Goal: Task Accomplishment & Management: Complete application form

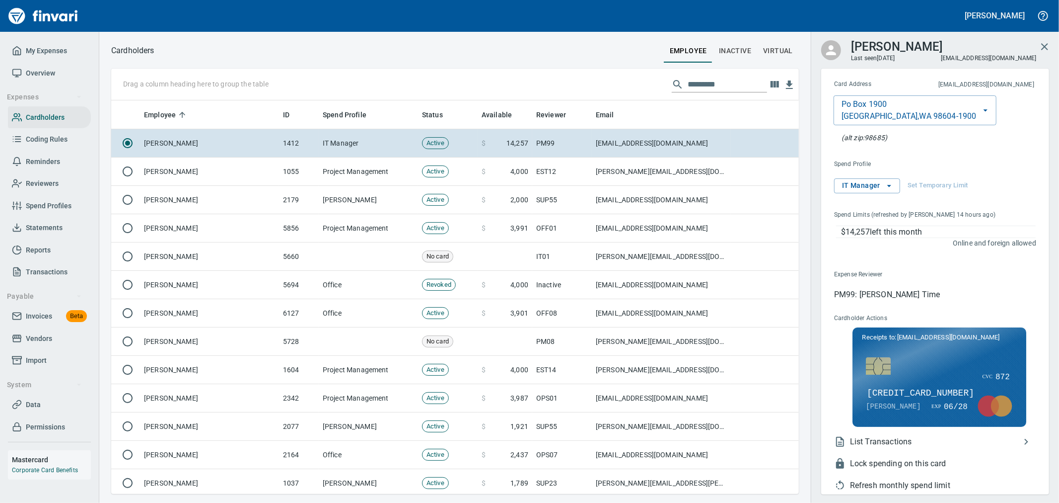
scroll to position [1, 1]
click at [39, 52] on span "My Expenses" at bounding box center [46, 51] width 41 height 12
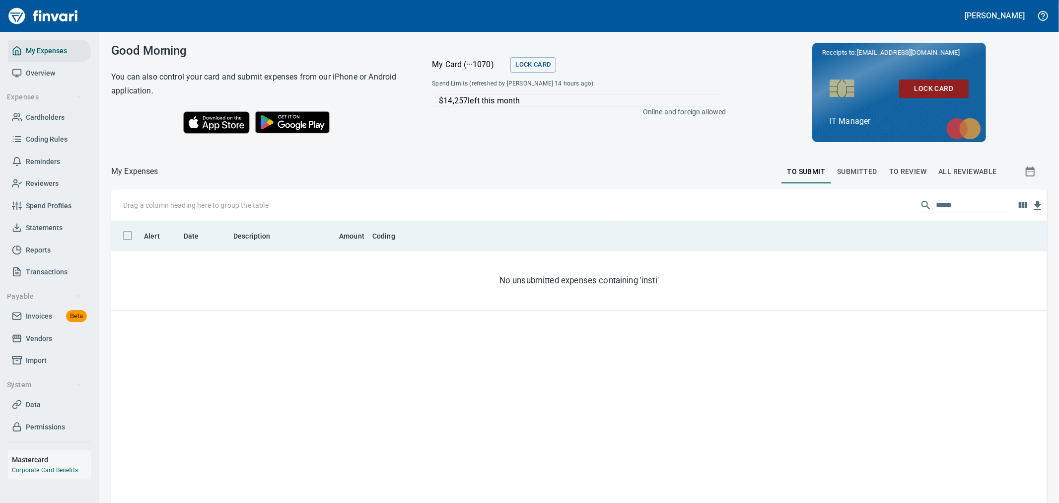
scroll to position [385, 920]
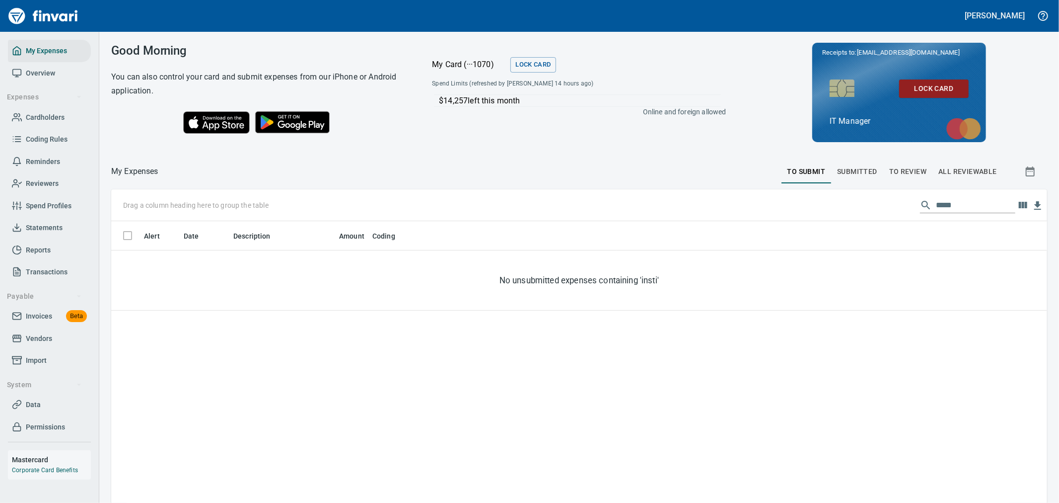
drag, startPoint x: 906, startPoint y: 197, endPoint x: 829, endPoint y: 194, distance: 77.0
click at [832, 194] on div "Drag a column heading here to group the table *****" at bounding box center [579, 205] width 936 height 32
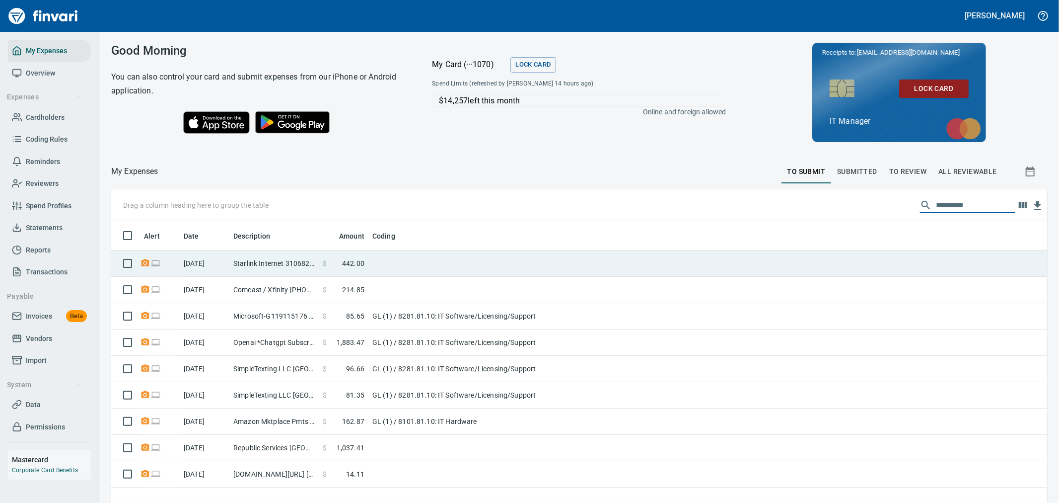
click at [385, 266] on td at bounding box center [492, 263] width 248 height 26
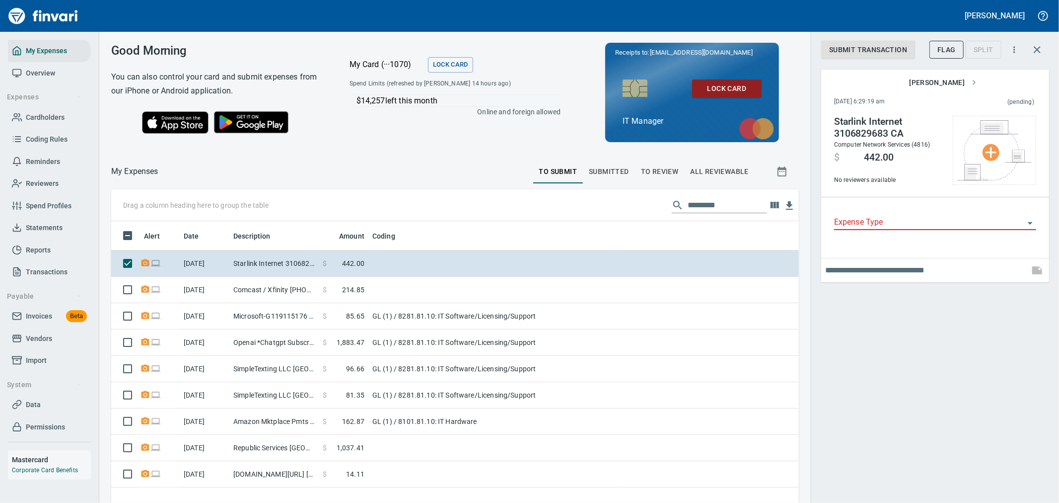
scroll to position [385, 671]
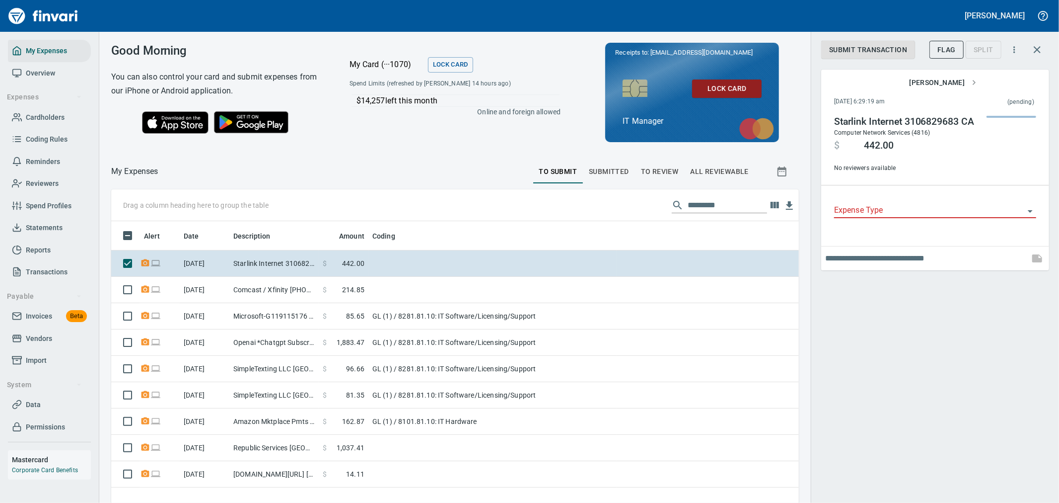
click at [921, 210] on input "Expense Type" at bounding box center [929, 211] width 190 height 14
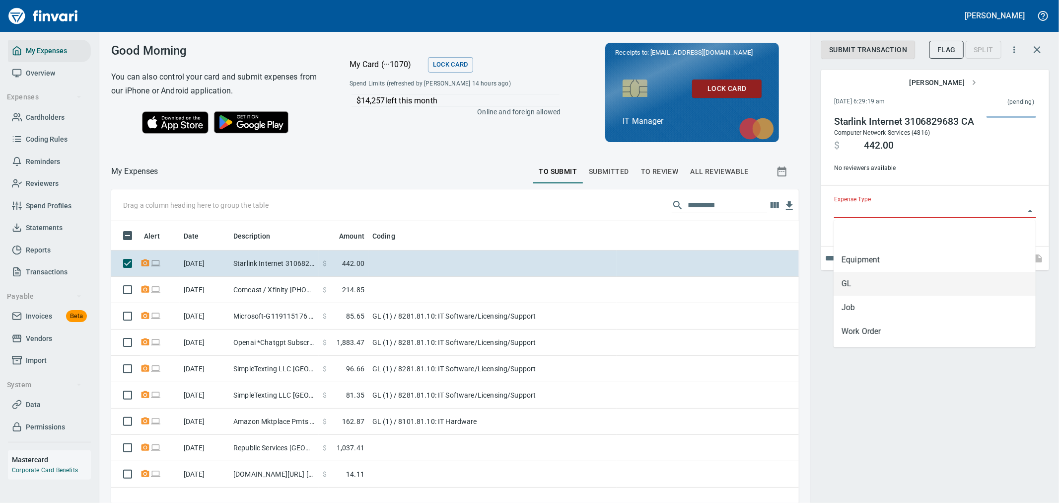
click at [884, 276] on li "GL" at bounding box center [935, 284] width 202 height 24
type input "**"
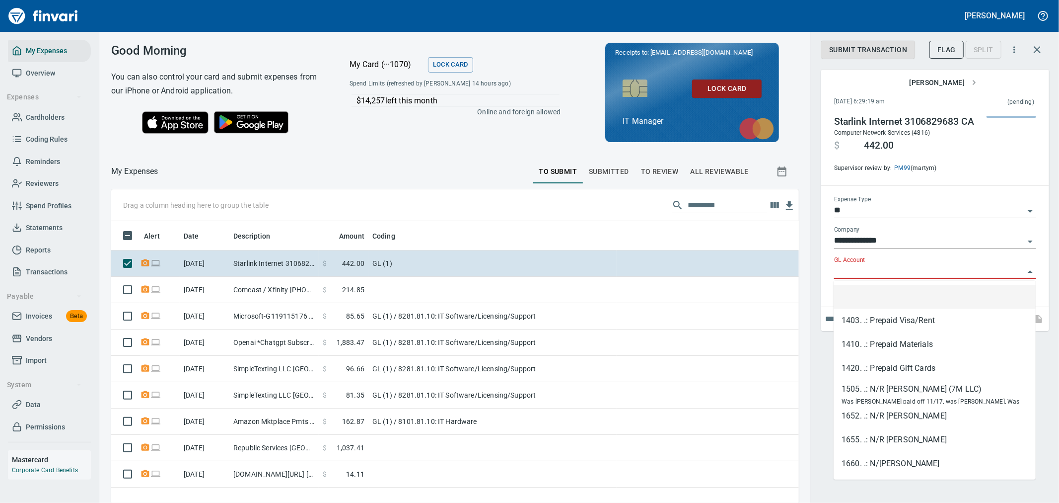
click at [887, 271] on input "GL Account" at bounding box center [929, 271] width 190 height 14
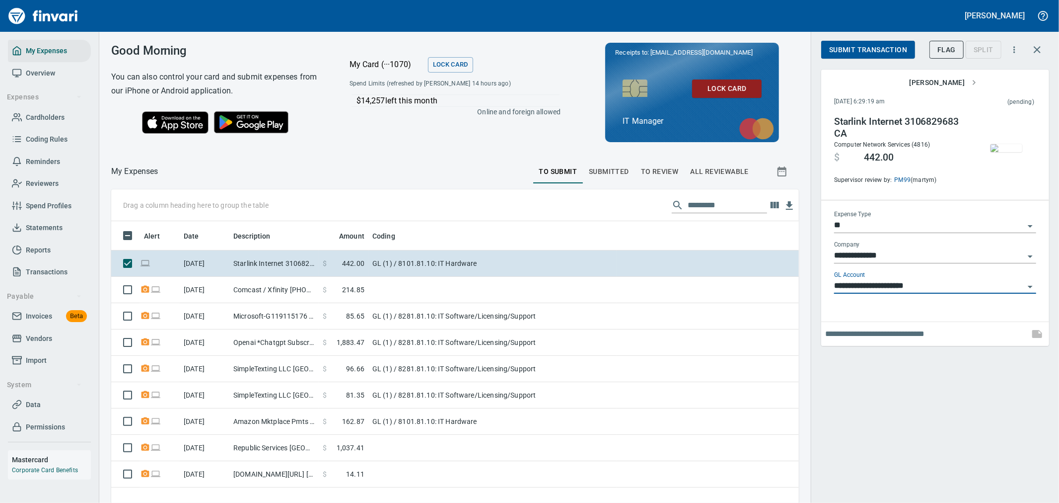
type input "**********"
click at [863, 53] on span "Submit Transaction" at bounding box center [868, 50] width 78 height 12
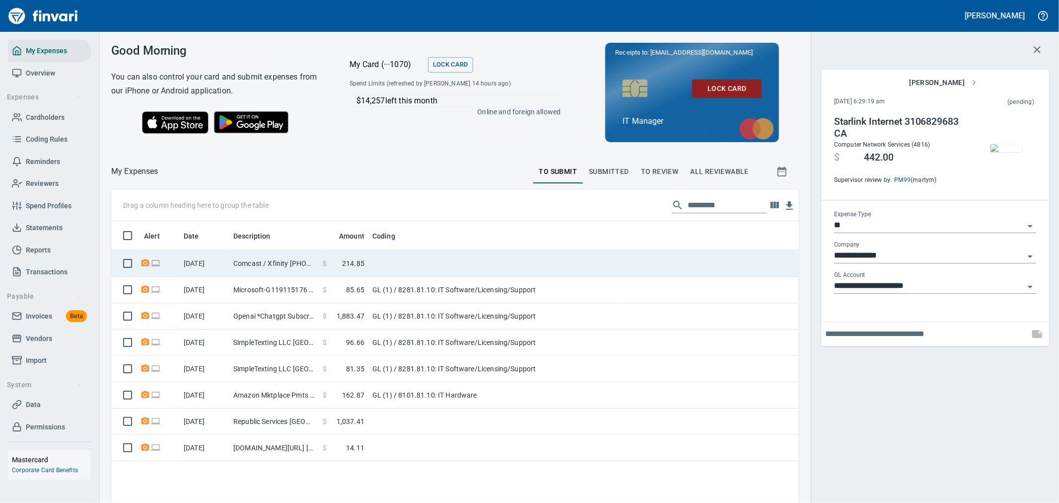
click at [458, 266] on td at bounding box center [492, 263] width 248 height 26
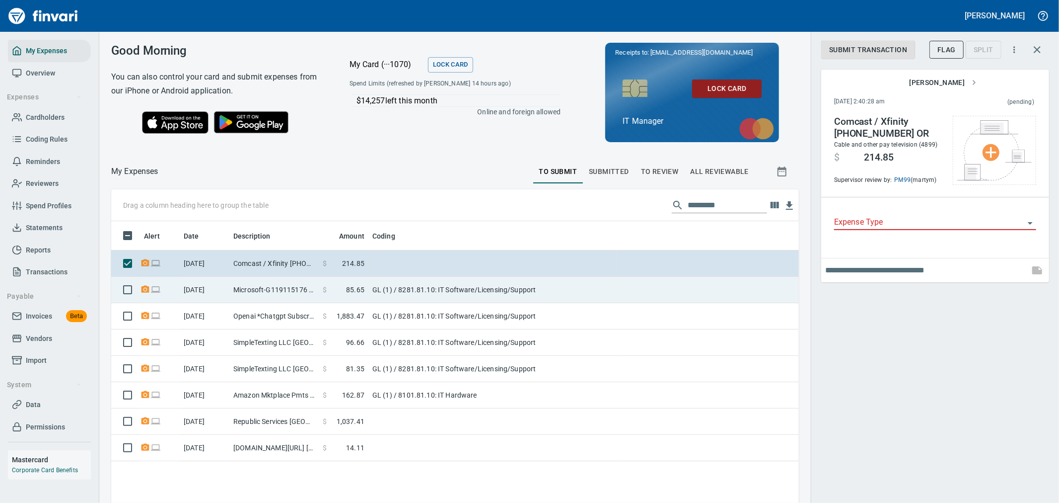
click at [386, 289] on td "GL (1) / 8281.81.10: IT Software/Licensing/Support" at bounding box center [492, 290] width 248 height 26
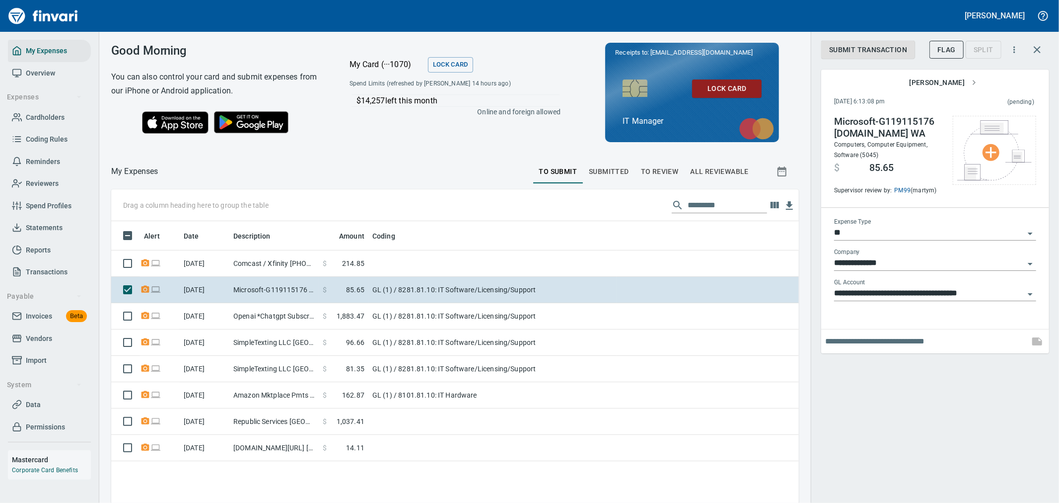
drag, startPoint x: 515, startPoint y: 312, endPoint x: 1056, endPoint y: 350, distance: 542.1
click at [515, 312] on td "GL (1) / 8281.81.10: IT Software/Licensing/Support" at bounding box center [492, 316] width 248 height 26
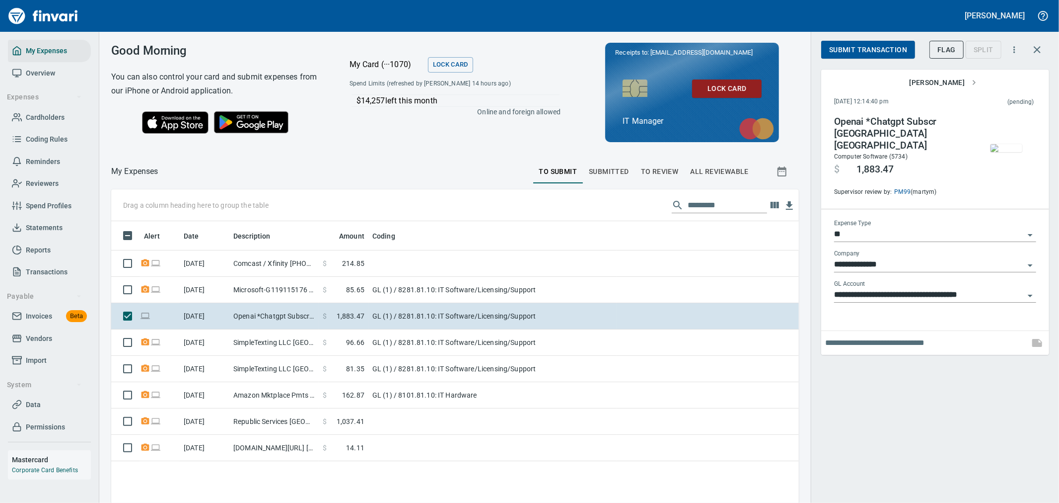
click at [875, 49] on span "Submit Transaction" at bounding box center [868, 50] width 78 height 12
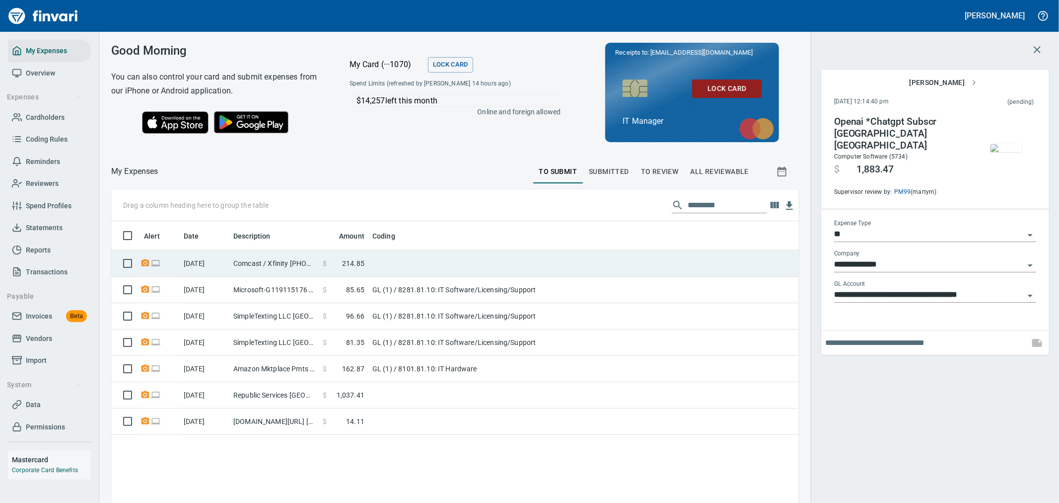
click at [455, 260] on td at bounding box center [492, 263] width 248 height 26
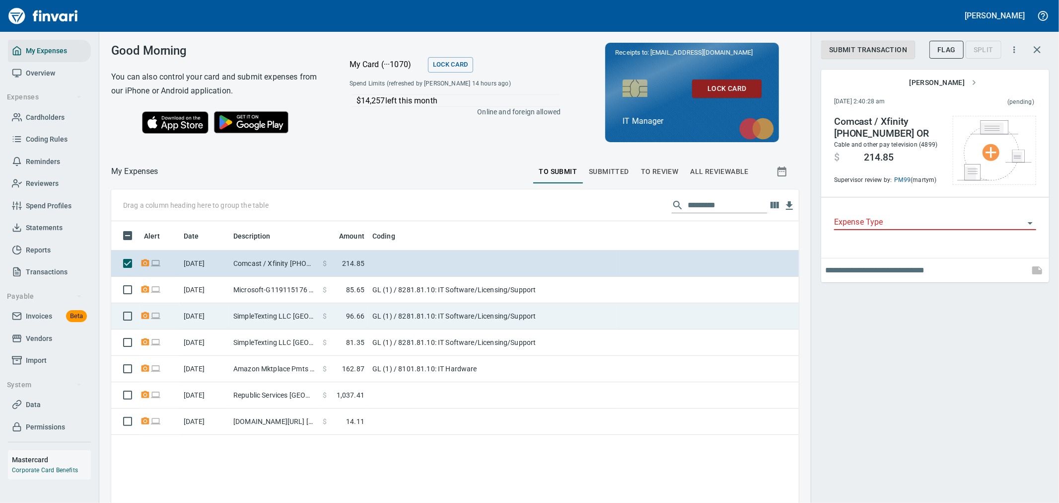
click at [424, 320] on td "GL (1) / 8281.81.10: IT Software/Licensing/Support" at bounding box center [492, 316] width 248 height 26
type input "**"
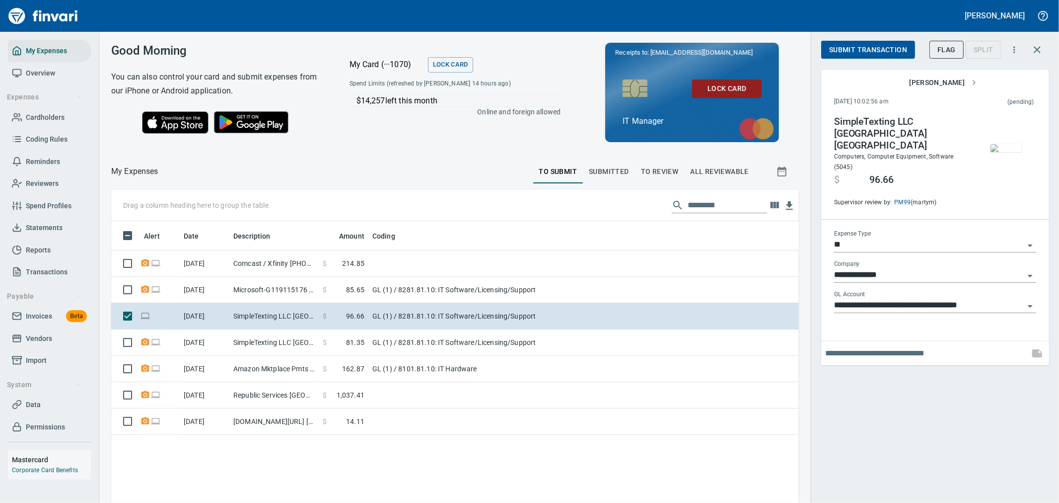
scroll to position [385, 671]
drag, startPoint x: 874, startPoint y: 45, endPoint x: 788, endPoint y: 122, distance: 115.4
click at [874, 45] on span "Submit Transaction" at bounding box center [868, 50] width 78 height 12
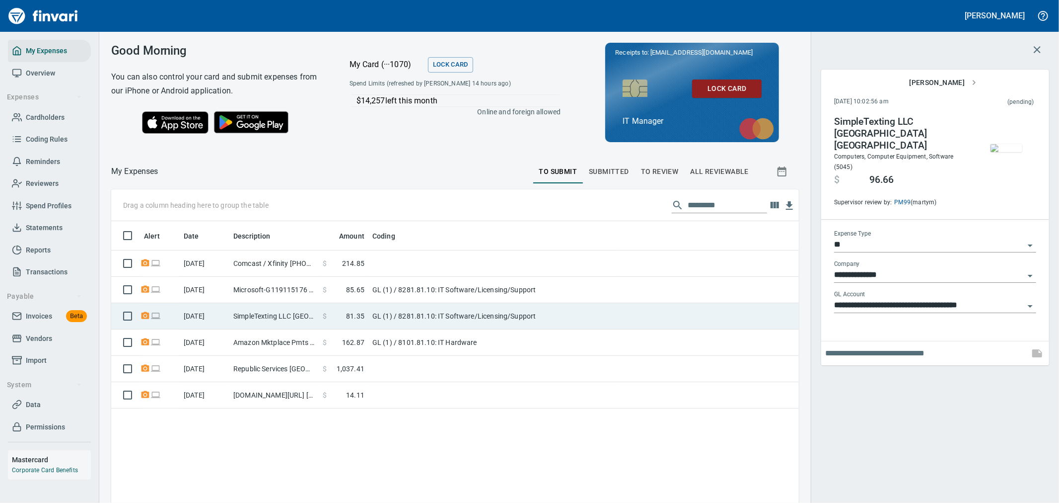
click at [549, 320] on td "GL (1) / 8281.81.10: IT Software/Licensing/Support" at bounding box center [492, 316] width 248 height 26
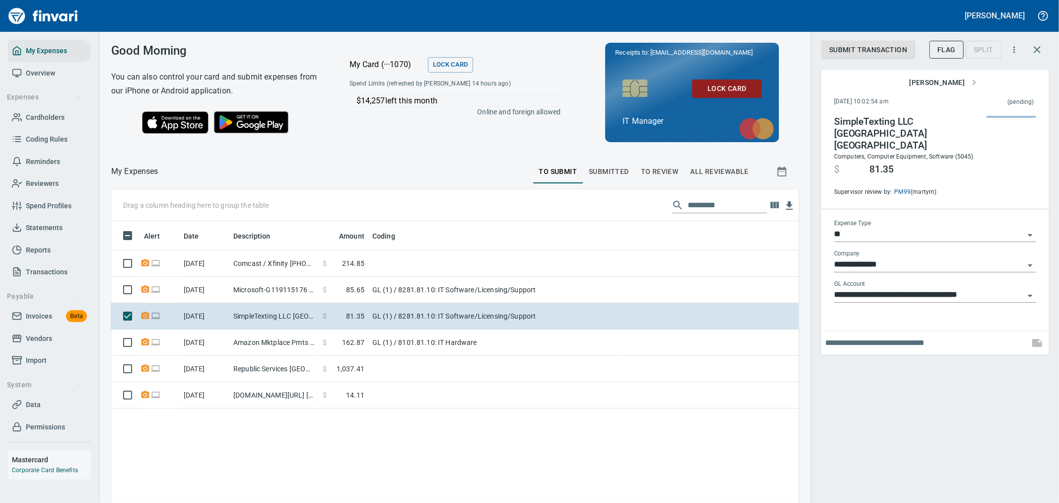
scroll to position [385, 671]
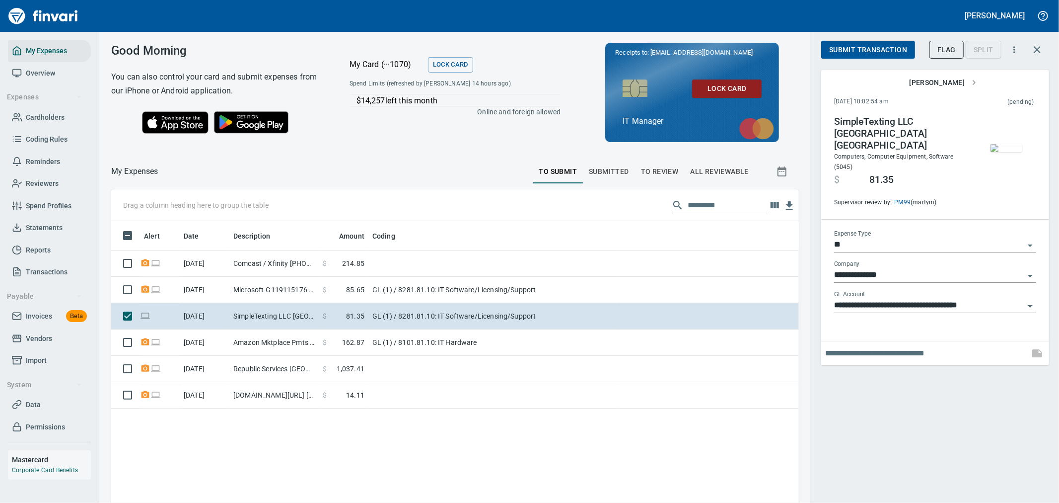
drag, startPoint x: 879, startPoint y: 49, endPoint x: 871, endPoint y: 49, distance: 7.9
click at [879, 49] on span "Submit Transaction" at bounding box center [868, 50] width 78 height 12
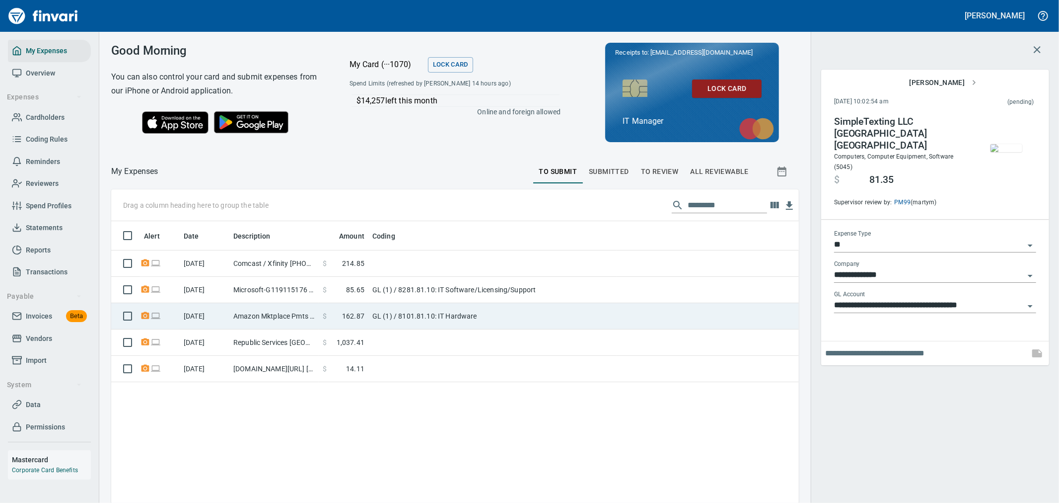
click at [495, 322] on td "GL (1) / 8101.81.10: IT Hardware" at bounding box center [492, 316] width 248 height 26
type input "**********"
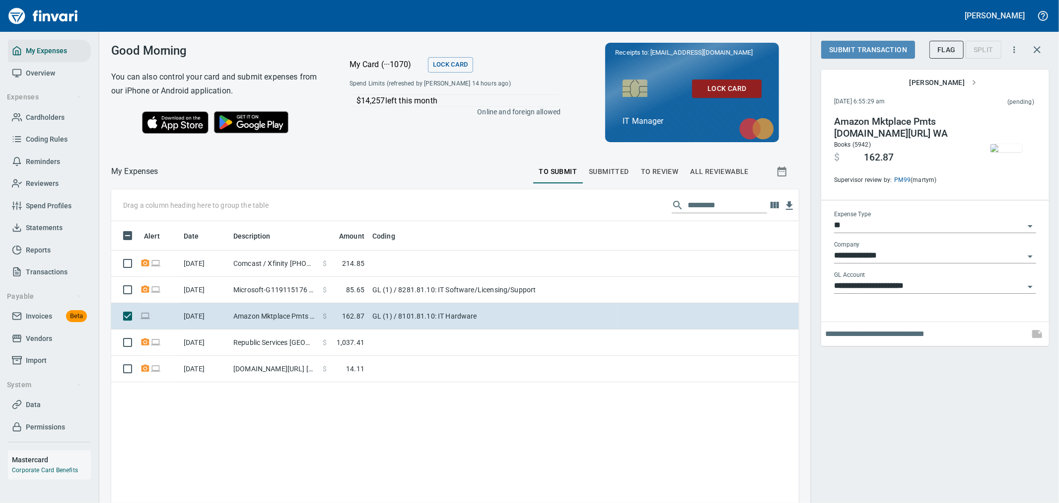
click at [874, 44] on span "Submit Transaction" at bounding box center [868, 50] width 78 height 12
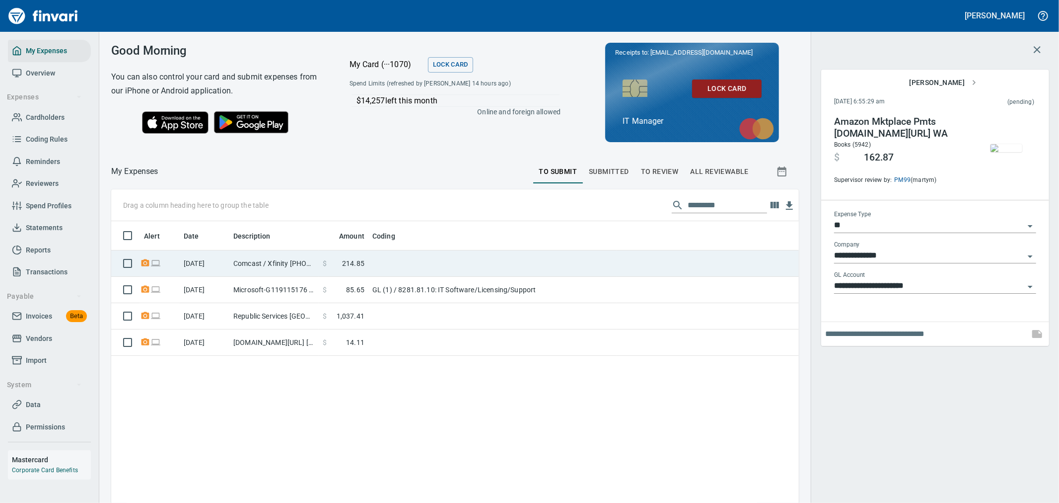
click at [514, 260] on td at bounding box center [492, 263] width 248 height 26
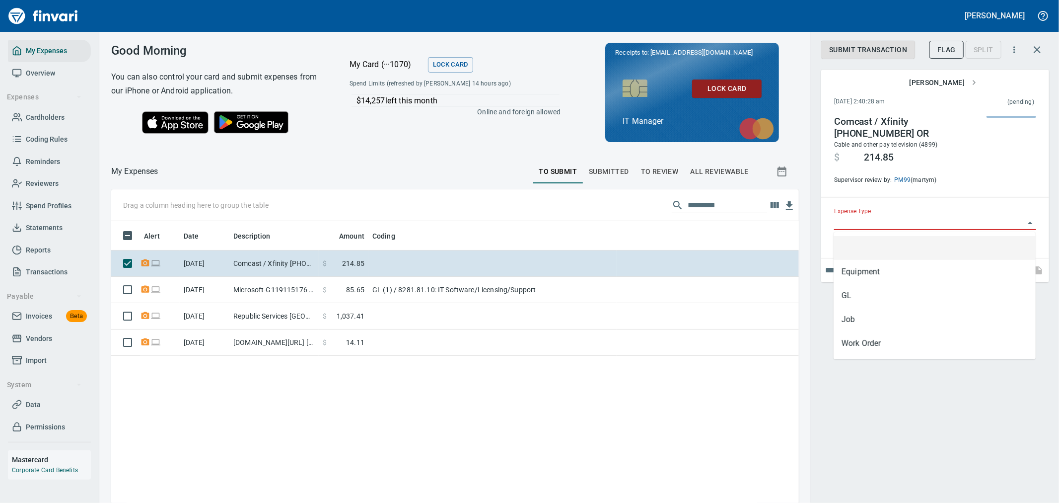
click at [909, 222] on input "Expense Type" at bounding box center [929, 223] width 190 height 14
click at [875, 316] on li "Job" at bounding box center [935, 319] width 202 height 24
type input "***"
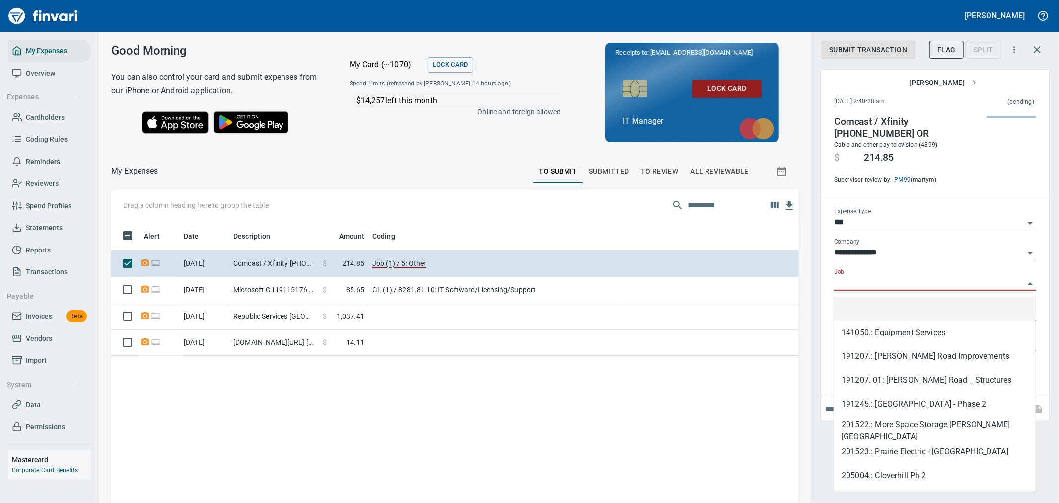
click at [881, 289] on input "Job" at bounding box center [929, 283] width 190 height 14
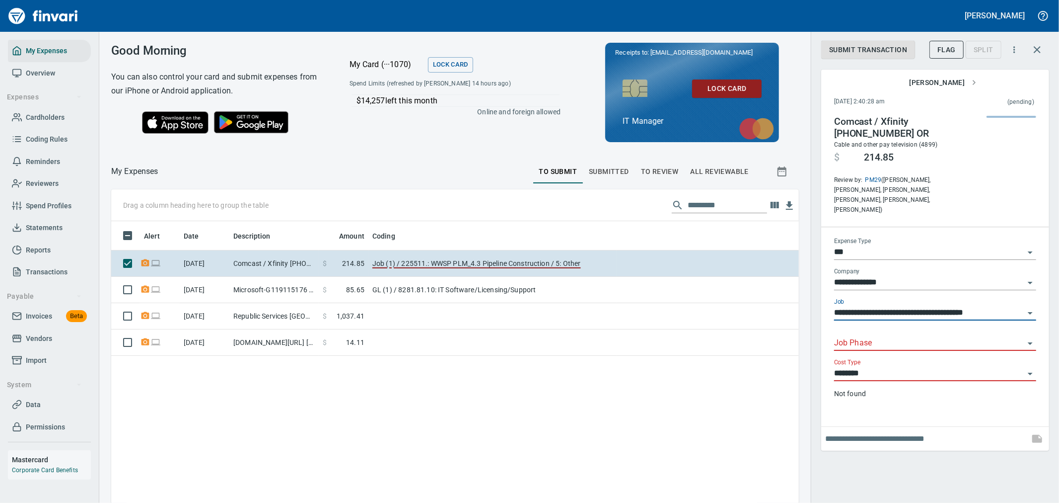
type input "**********"
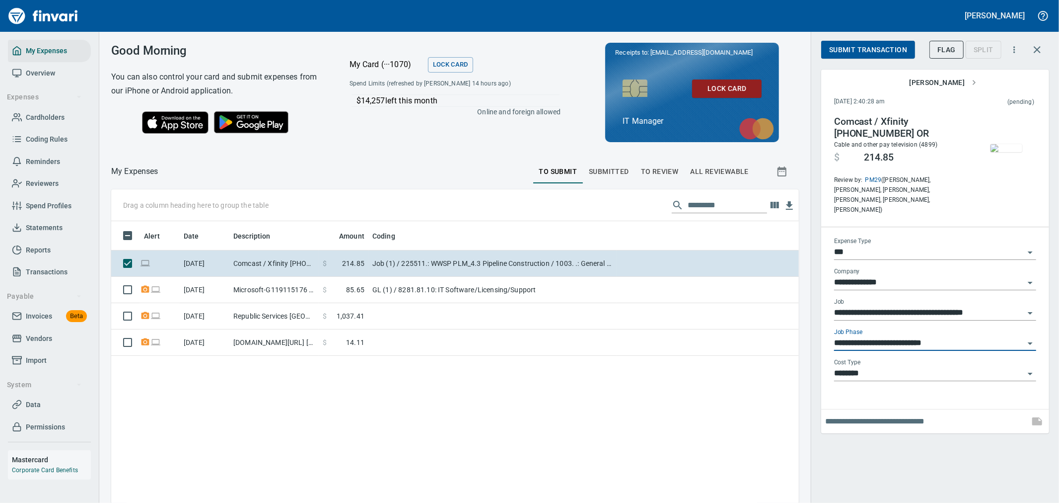
type input "**********"
click at [880, 44] on span "Submit Transaction" at bounding box center [868, 50] width 78 height 12
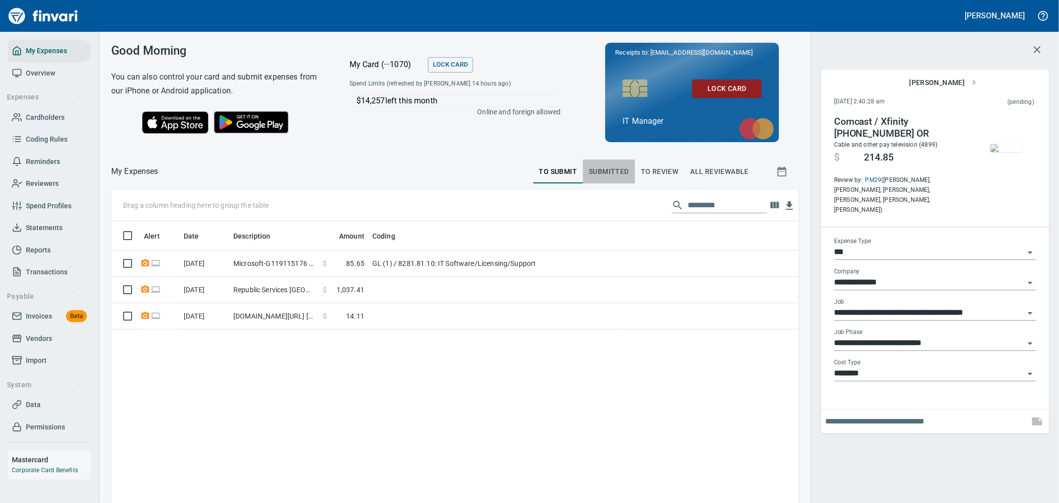
click at [592, 170] on span "Submitted" at bounding box center [609, 171] width 40 height 12
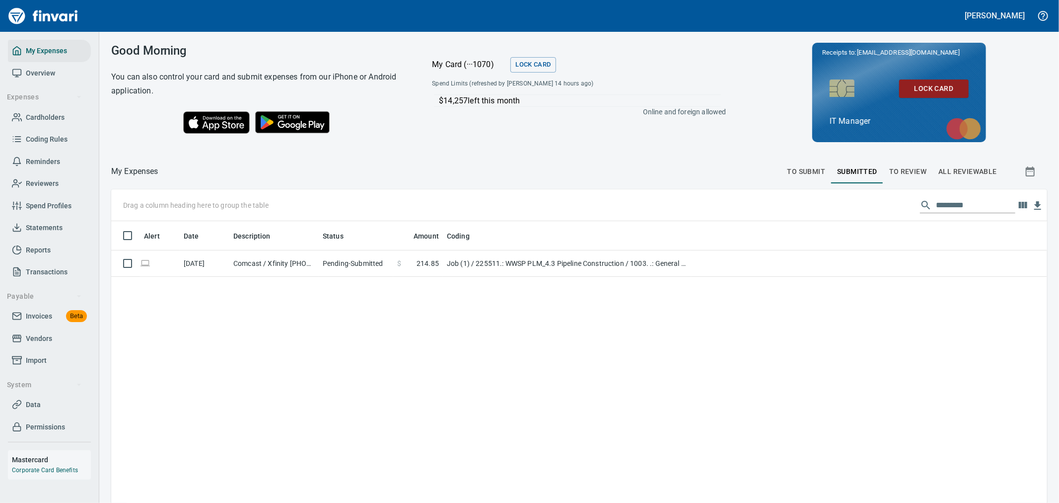
scroll to position [385, 920]
click at [936, 204] on input "text" at bounding box center [975, 205] width 79 height 16
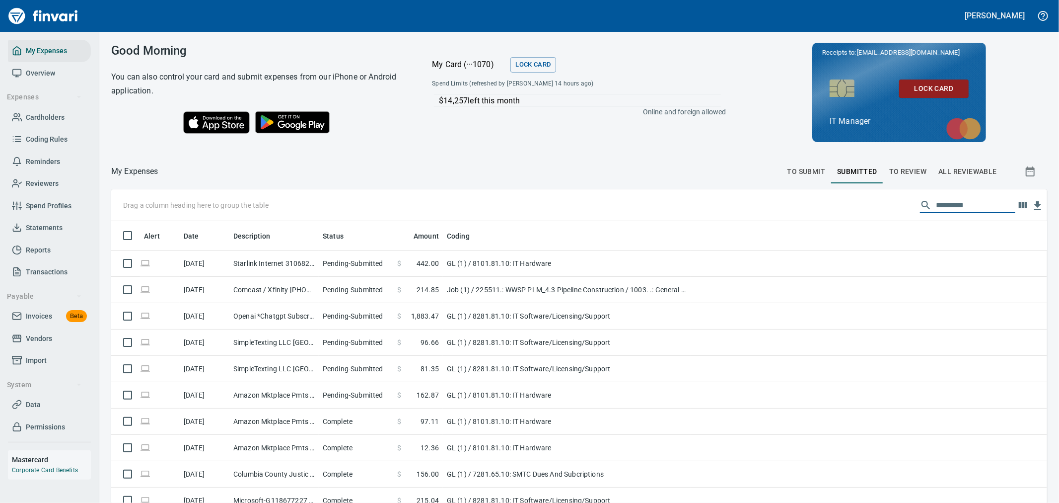
scroll to position [385, 911]
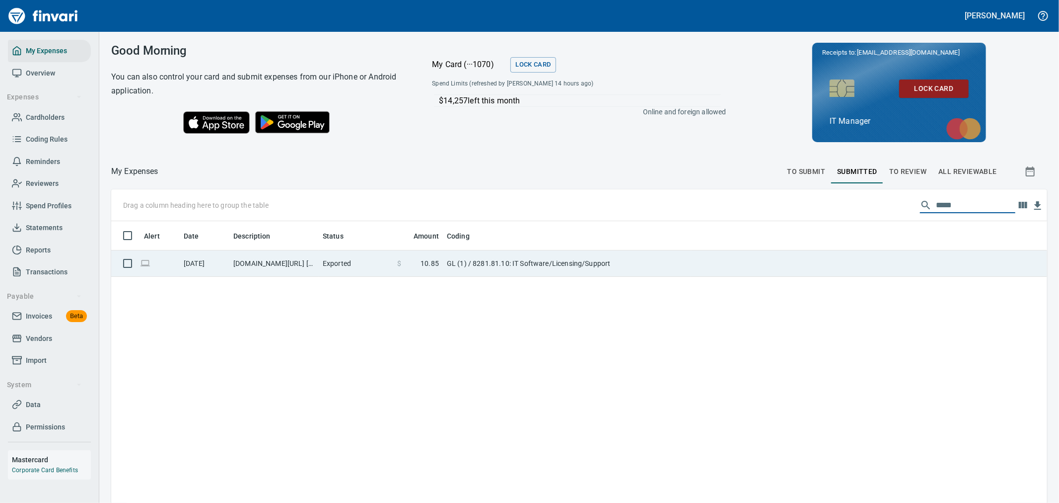
type input "*****"
click at [418, 271] on td "$ 10.85" at bounding box center [418, 263] width 50 height 26
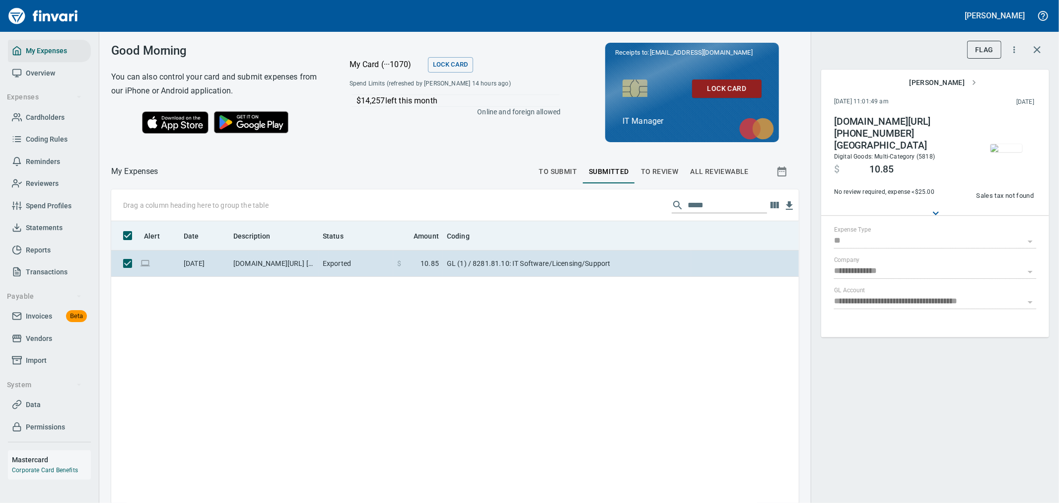
scroll to position [385, 671]
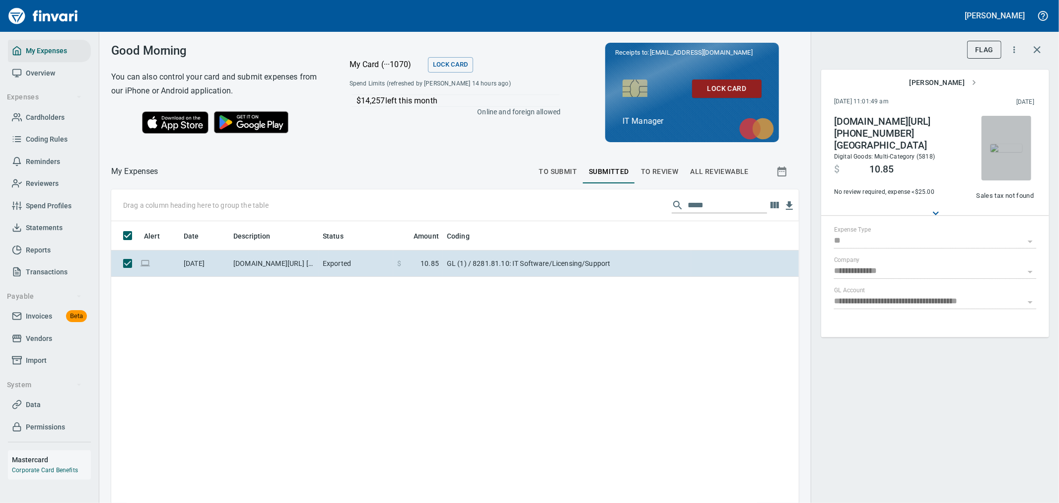
click at [1011, 152] on img "button" at bounding box center [1007, 148] width 32 height 8
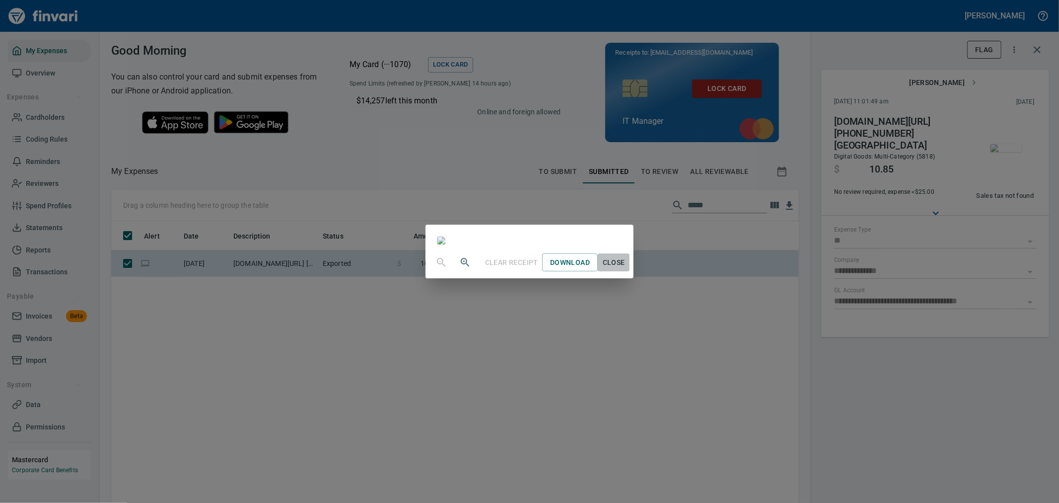
click at [626, 269] on span "Close" at bounding box center [614, 262] width 24 height 12
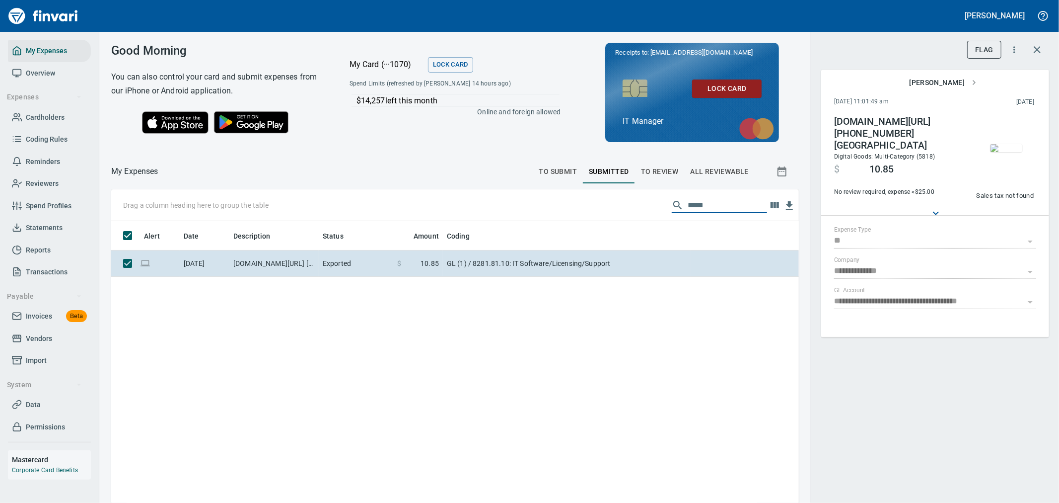
drag, startPoint x: 714, startPoint y: 205, endPoint x: 517, endPoint y: 208, distance: 197.2
click at [518, 208] on div "Drag a column heading here to group the table *****" at bounding box center [455, 205] width 688 height 32
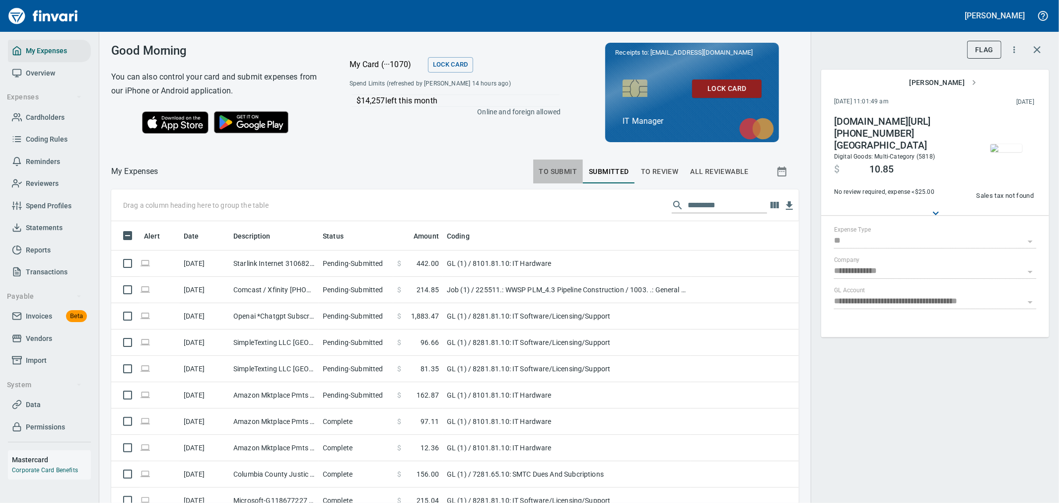
click at [533, 172] on button "To Submit" at bounding box center [558, 171] width 50 height 24
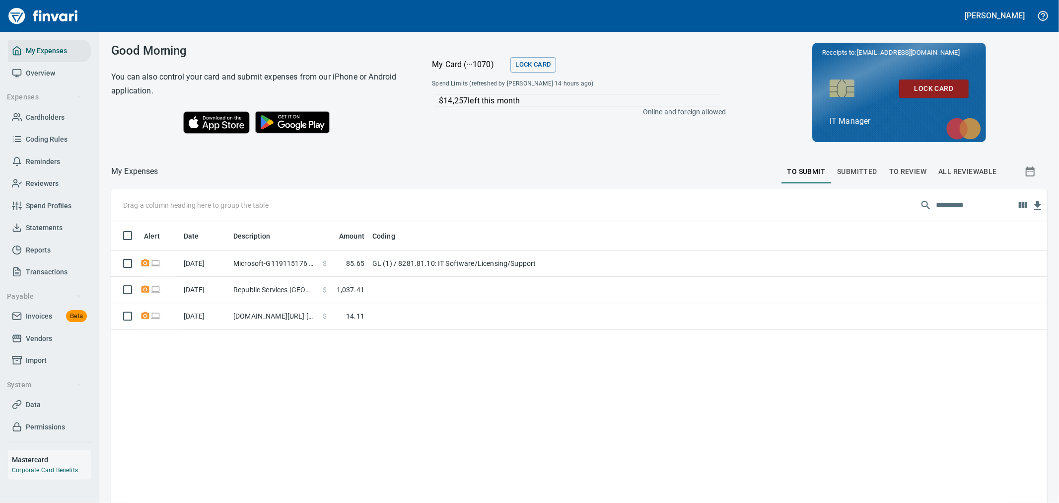
scroll to position [385, 920]
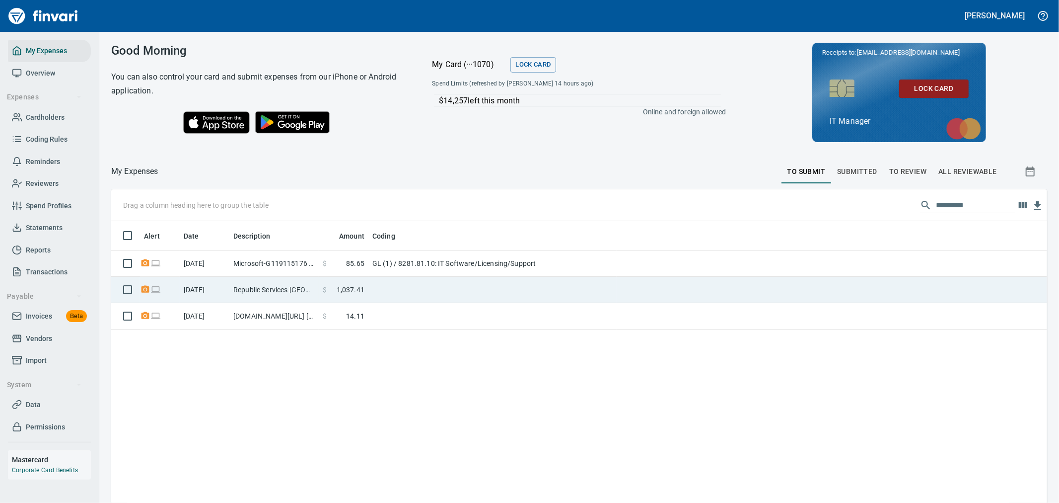
click at [458, 291] on td at bounding box center [492, 290] width 248 height 26
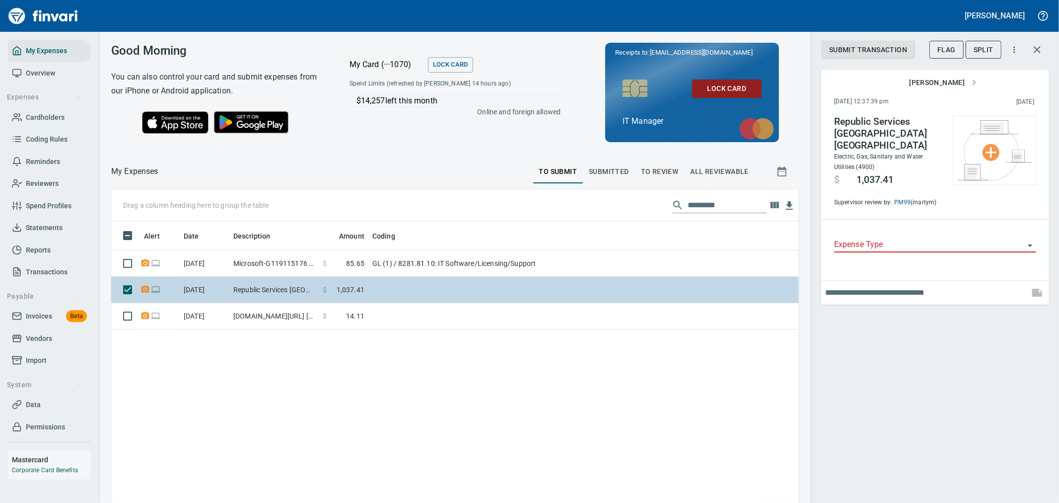
scroll to position [385, 671]
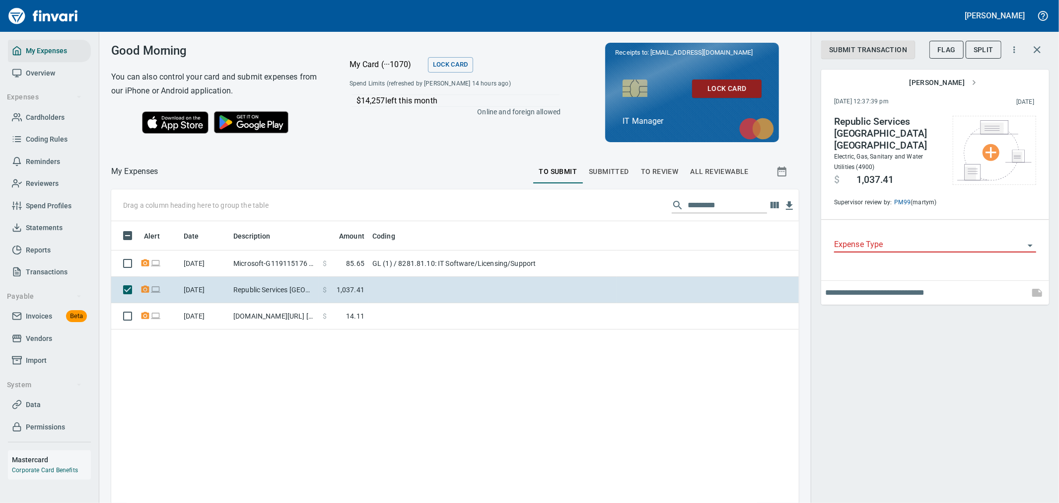
click at [652, 160] on button "To Review" at bounding box center [660, 171] width 50 height 24
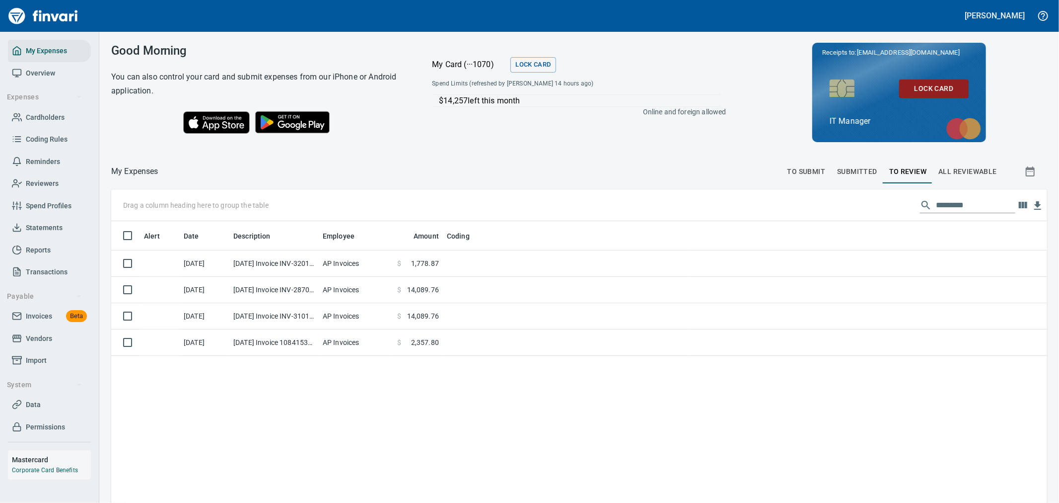
scroll to position [385, 920]
click at [763, 139] on div "Receipts to: [EMAIL_ADDRESS][DOMAIN_NAME] Lock Card IT Manager" at bounding box center [899, 92] width 312 height 99
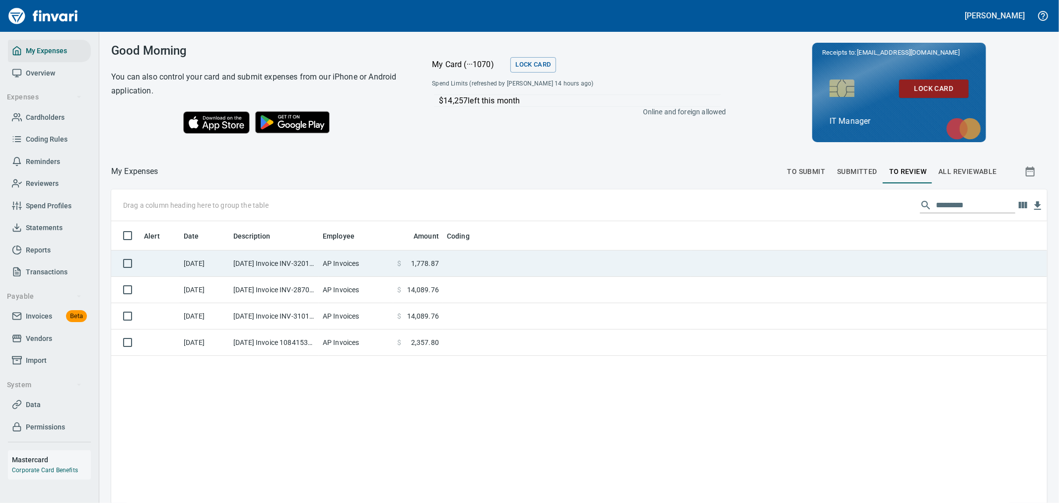
click at [479, 266] on td at bounding box center [567, 263] width 248 height 26
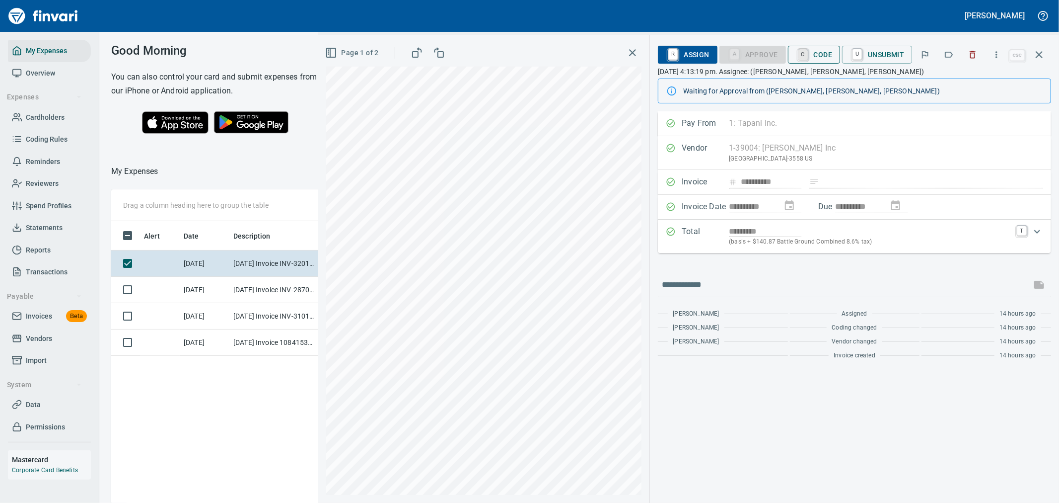
click at [800, 52] on link "C" at bounding box center [803, 54] width 9 height 11
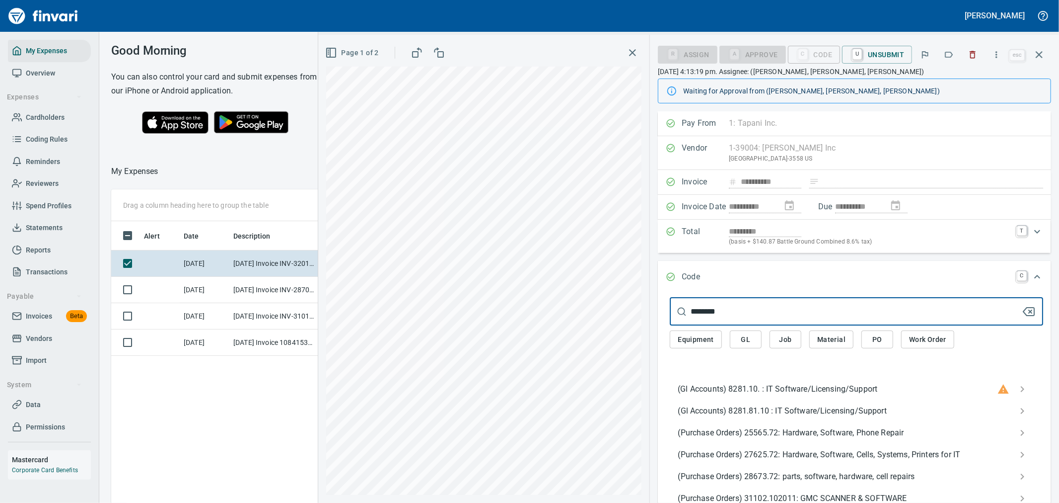
type input "********"
click at [798, 411] on span "(Gl Accounts) 8281.81.10 : IT Software/Licensing/Support" at bounding box center [849, 411] width 342 height 12
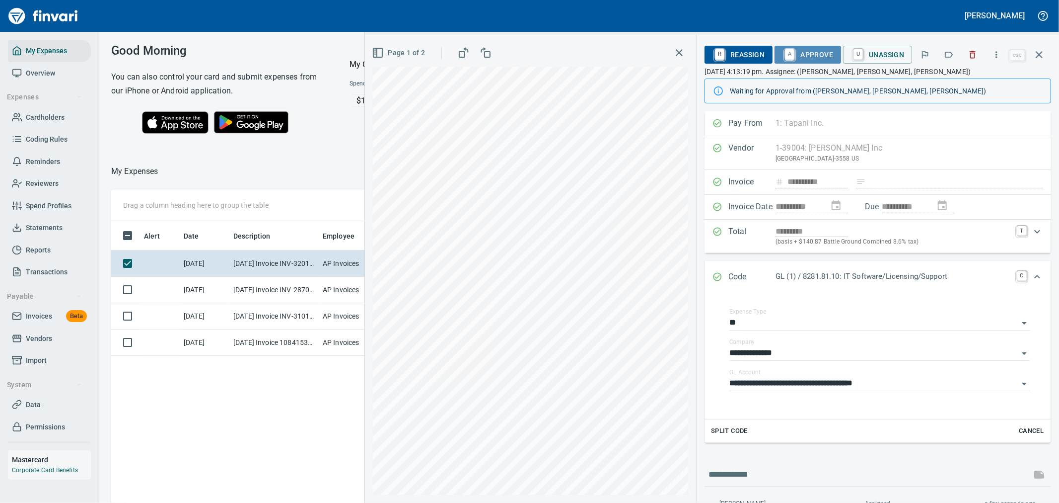
click at [798, 52] on span "A Approve" at bounding box center [808, 54] width 51 height 17
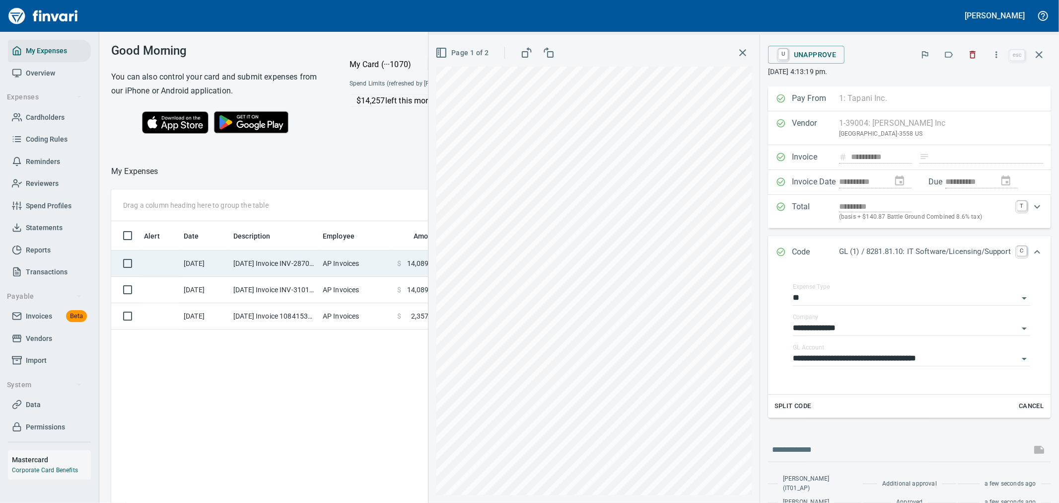
click at [381, 269] on td "AP Invoices" at bounding box center [356, 263] width 74 height 26
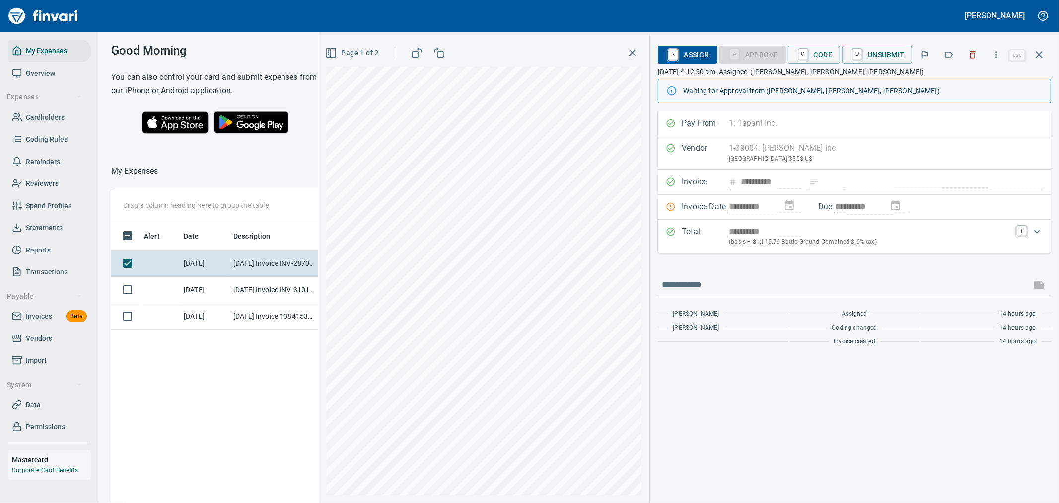
scroll to position [385, 671]
click at [971, 53] on icon "button" at bounding box center [973, 55] width 10 height 10
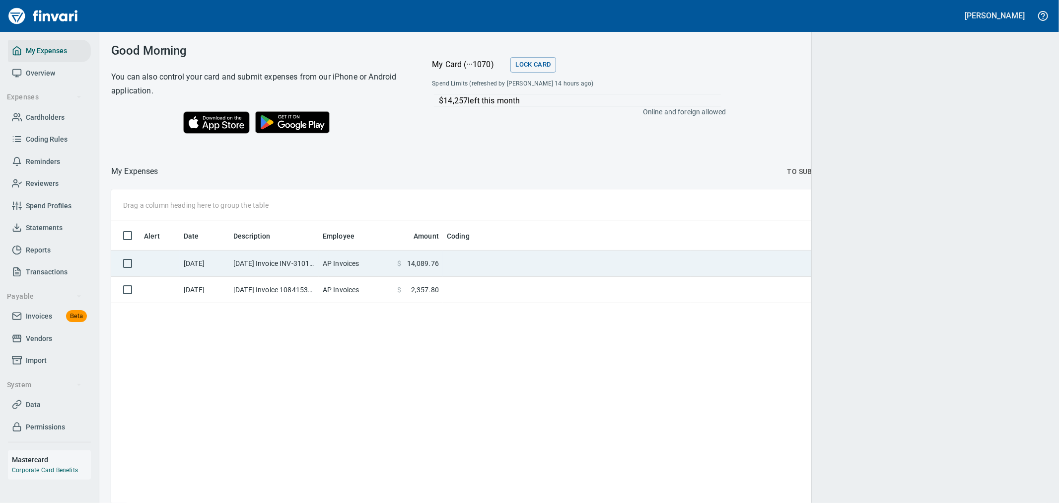
scroll to position [1, 1]
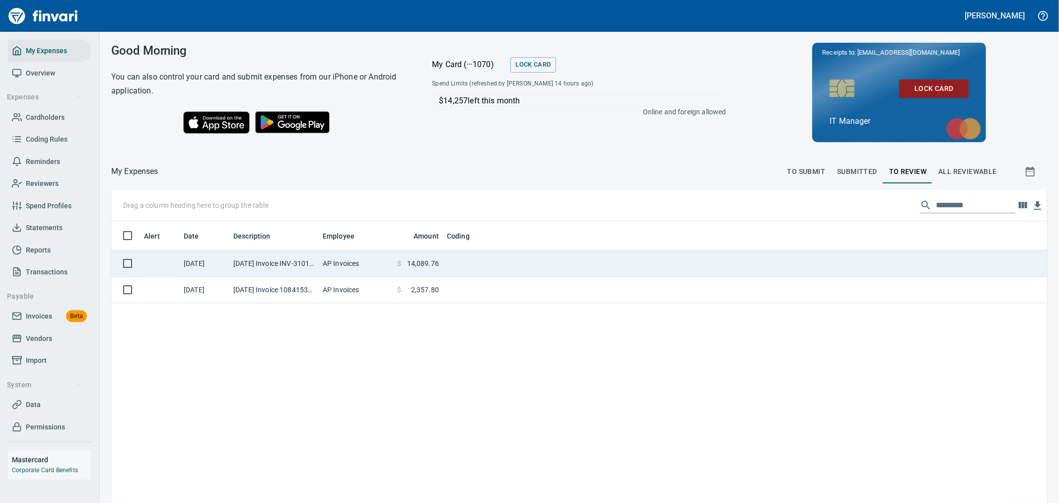
click at [581, 266] on td at bounding box center [567, 263] width 248 height 26
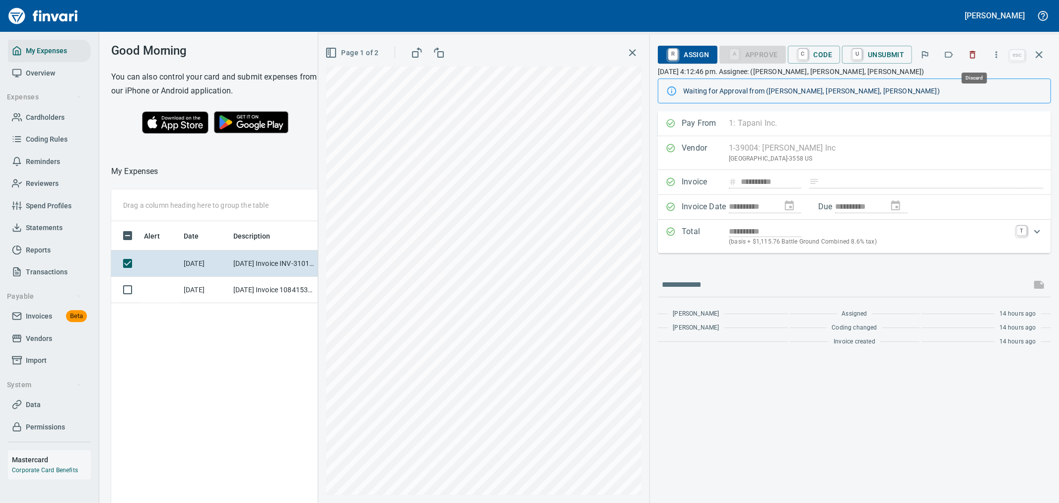
scroll to position [385, 671]
click at [978, 52] on icon "button" at bounding box center [973, 55] width 10 height 10
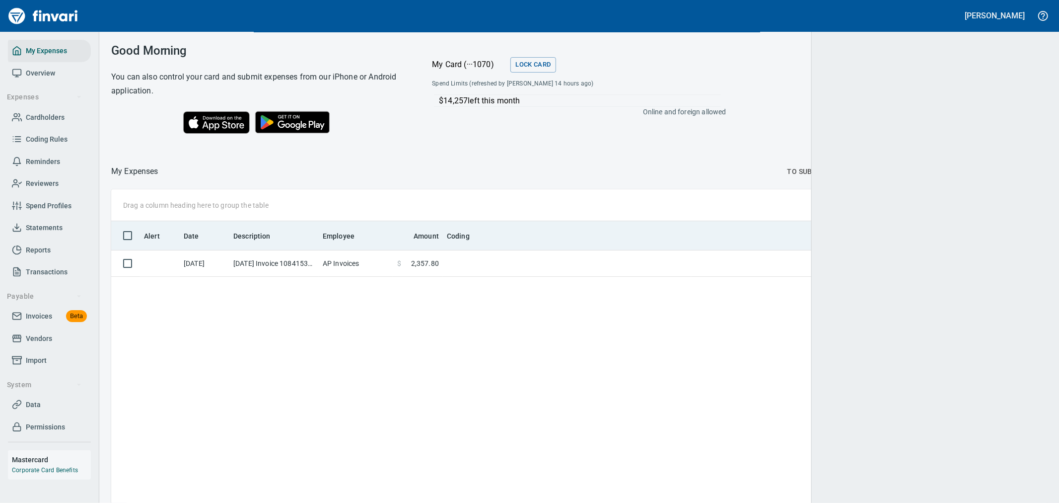
scroll to position [385, 917]
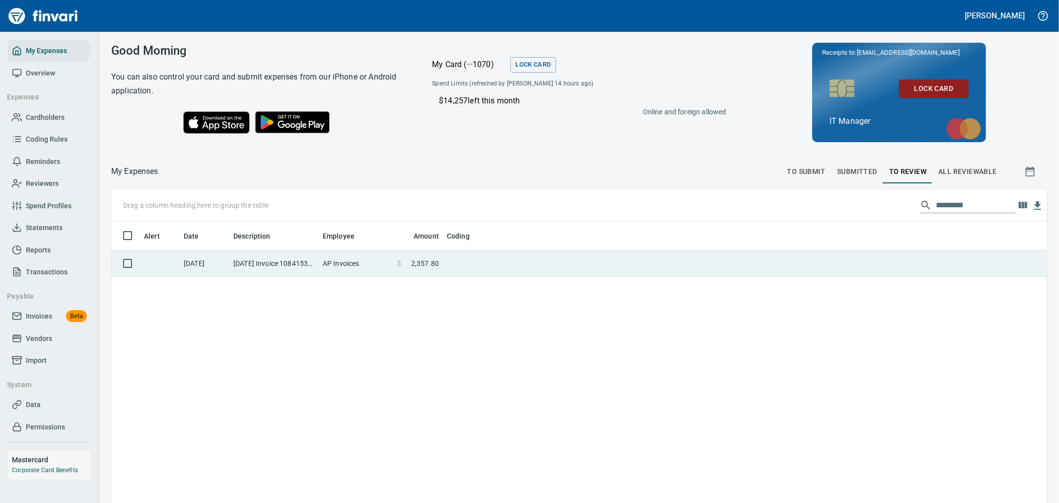
click at [533, 254] on td at bounding box center [567, 263] width 248 height 26
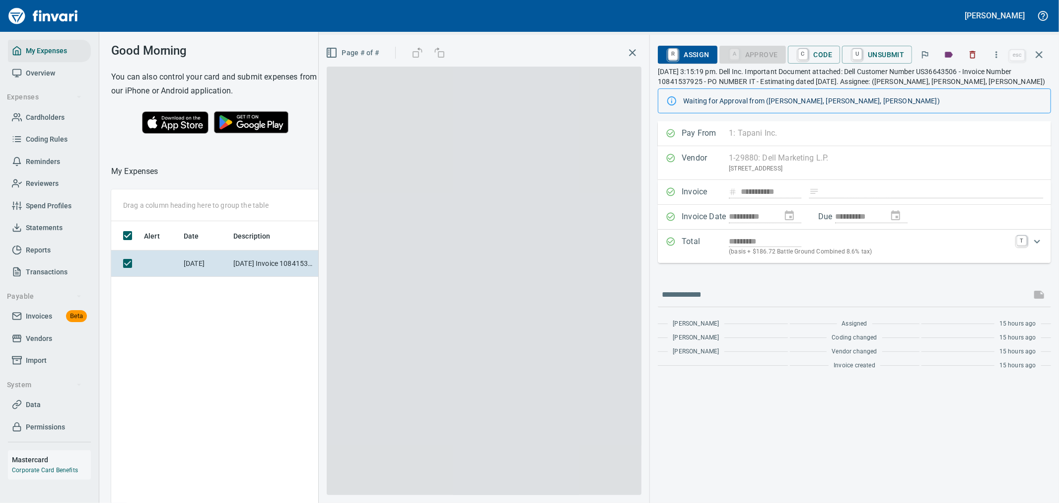
scroll to position [385, 671]
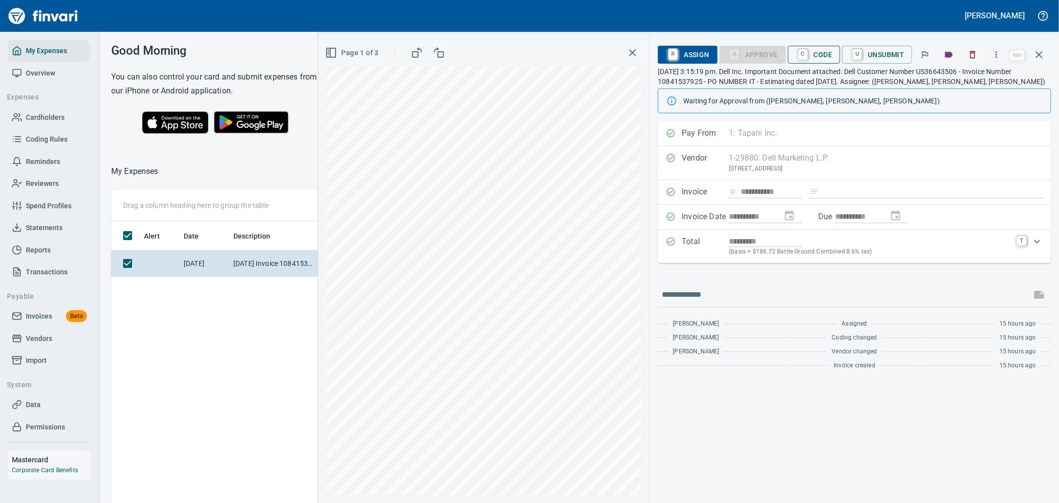
click at [815, 51] on span "C Code" at bounding box center [814, 54] width 37 height 17
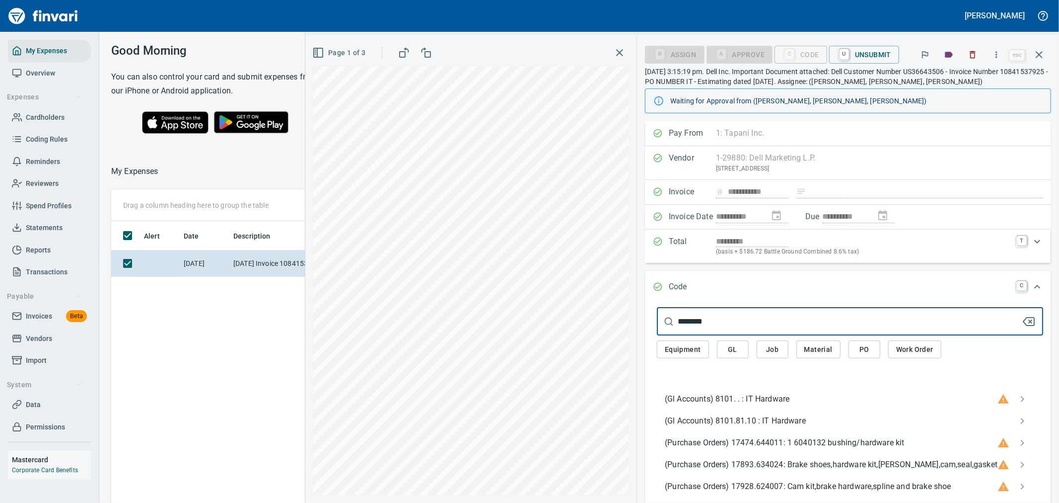
type input "********"
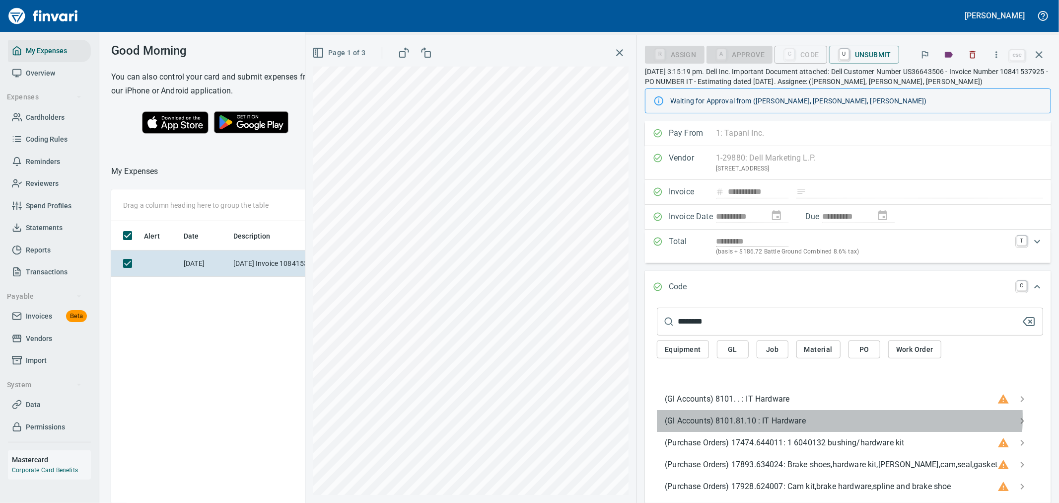
click at [827, 418] on span "(Gl Accounts) 8101.81.10 : IT Hardware" at bounding box center [842, 421] width 355 height 12
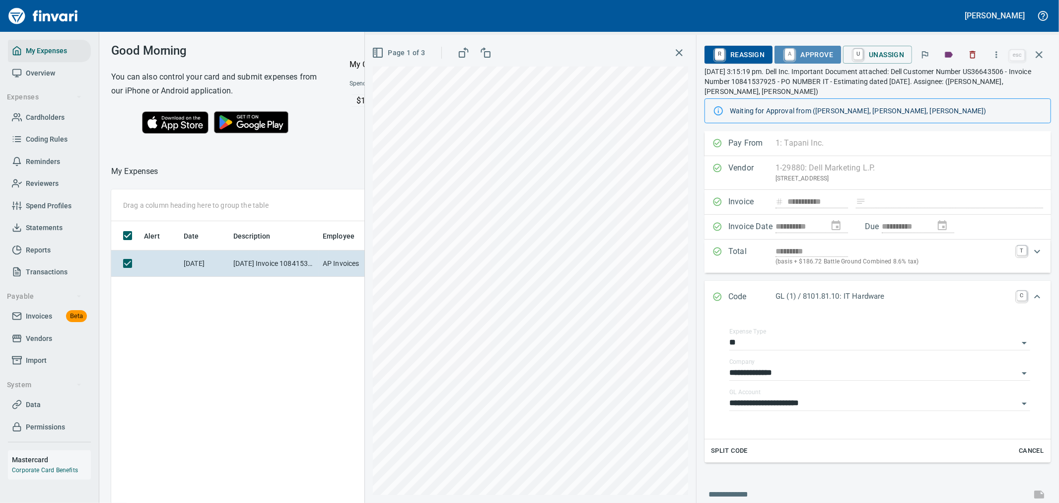
click at [822, 46] on span "A Approve" at bounding box center [808, 54] width 51 height 17
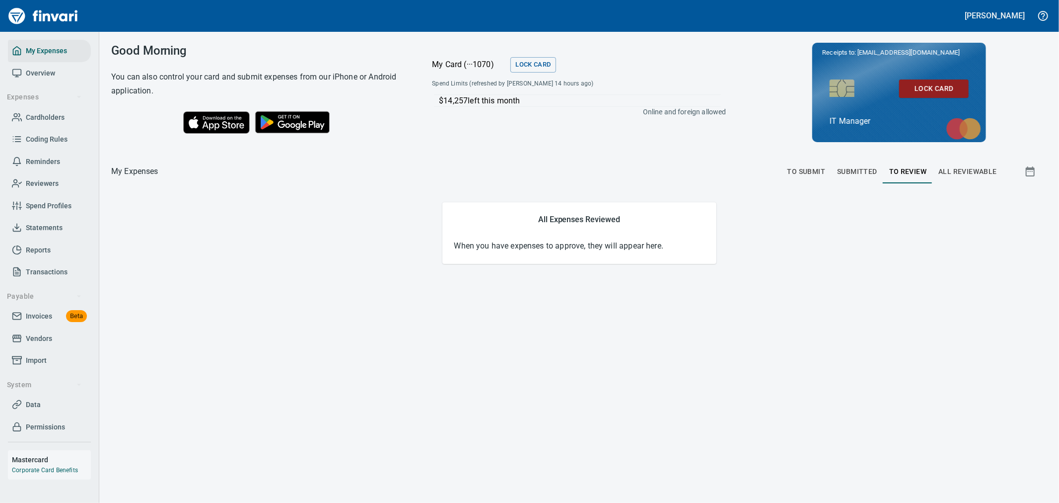
click at [810, 170] on span "To Submit" at bounding box center [807, 171] width 38 height 12
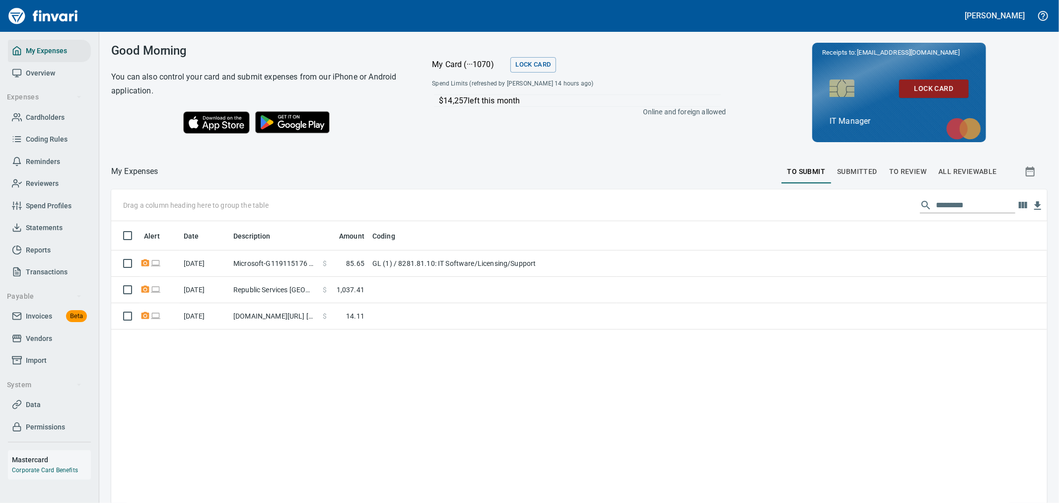
scroll to position [385, 920]
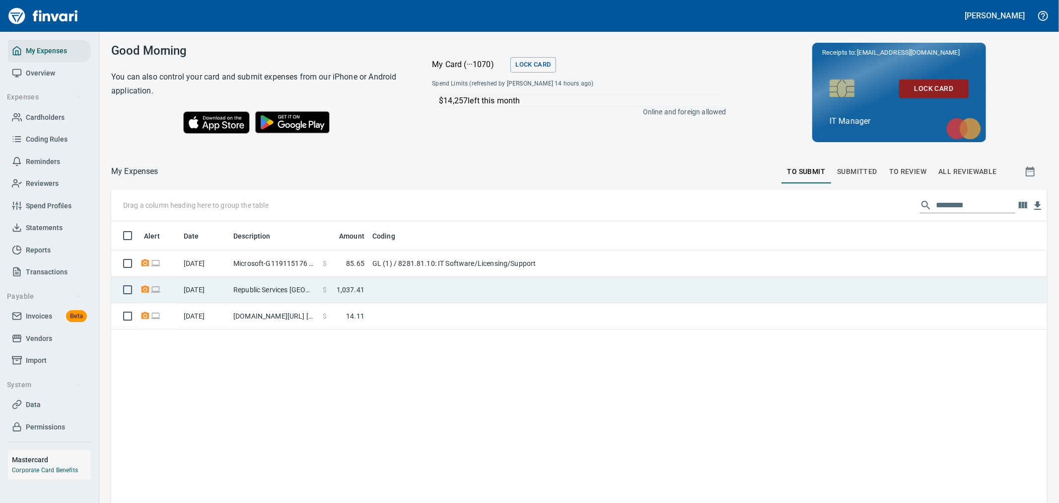
click at [671, 288] on td at bounding box center [832, 290] width 431 height 26
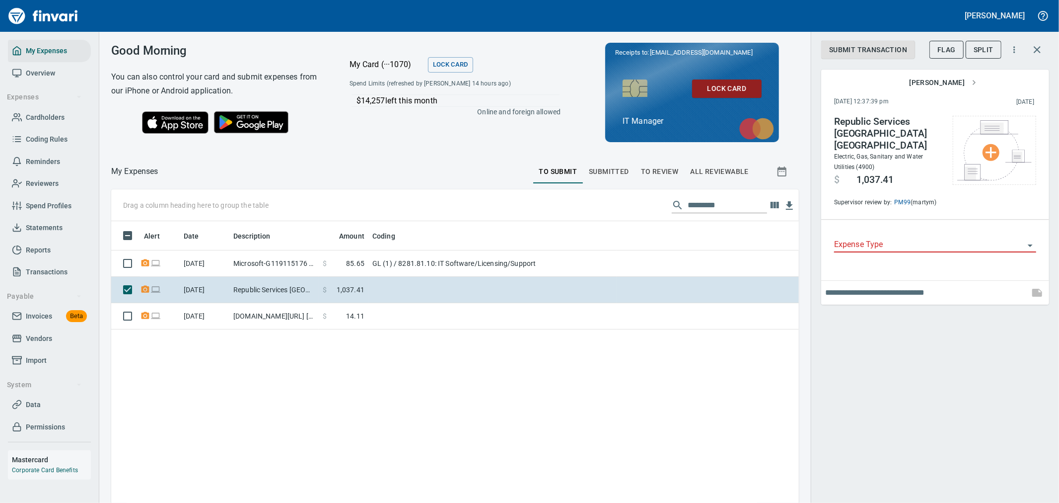
scroll to position [385, 671]
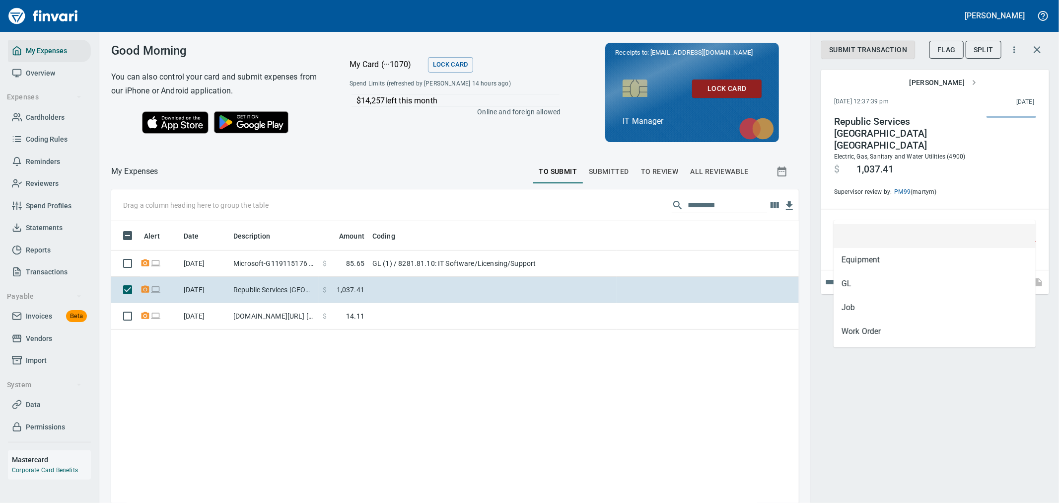
click at [907, 227] on input "Expense Type" at bounding box center [929, 234] width 190 height 14
click at [876, 290] on li "GL" at bounding box center [935, 284] width 202 height 24
type input "**"
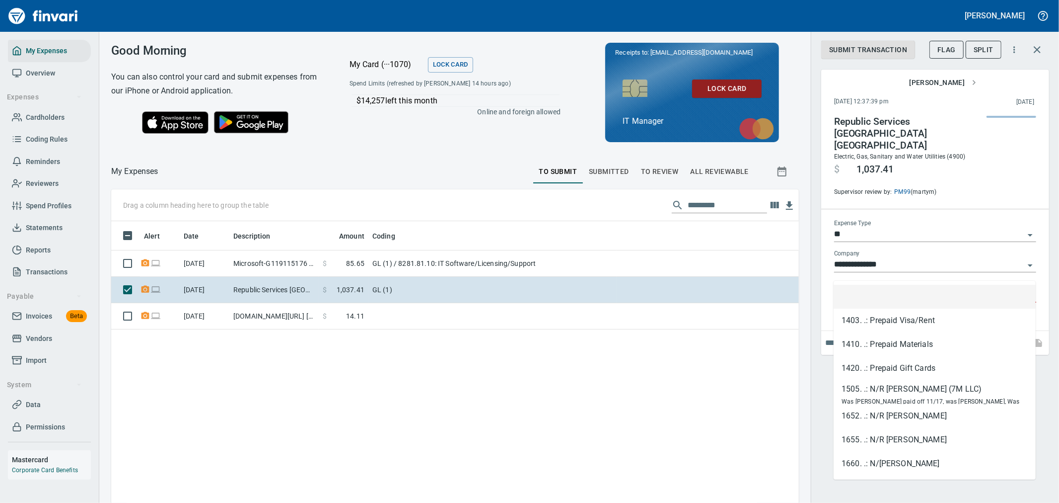
click at [895, 288] on input "GL Account" at bounding box center [929, 295] width 190 height 14
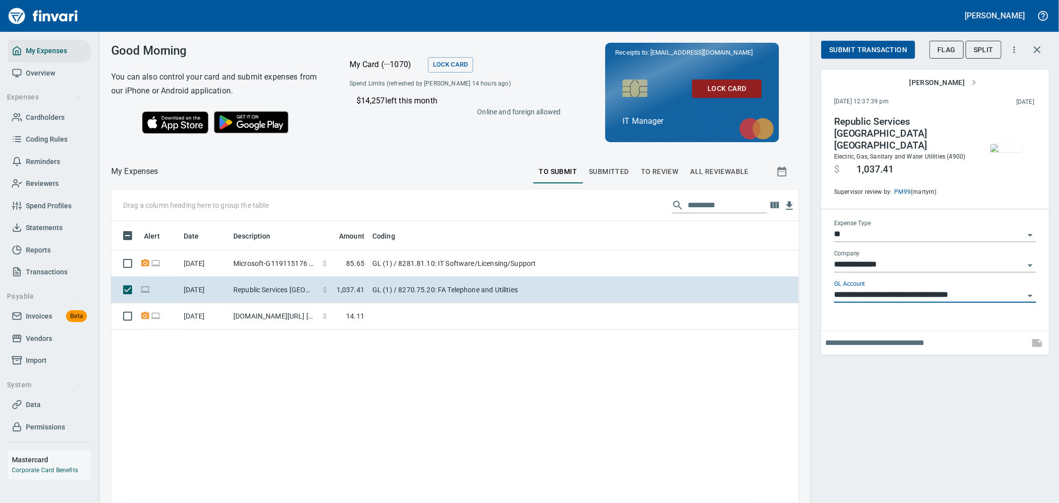
type input "**********"
click at [1036, 338] on icon "button" at bounding box center [1037, 343] width 12 height 12
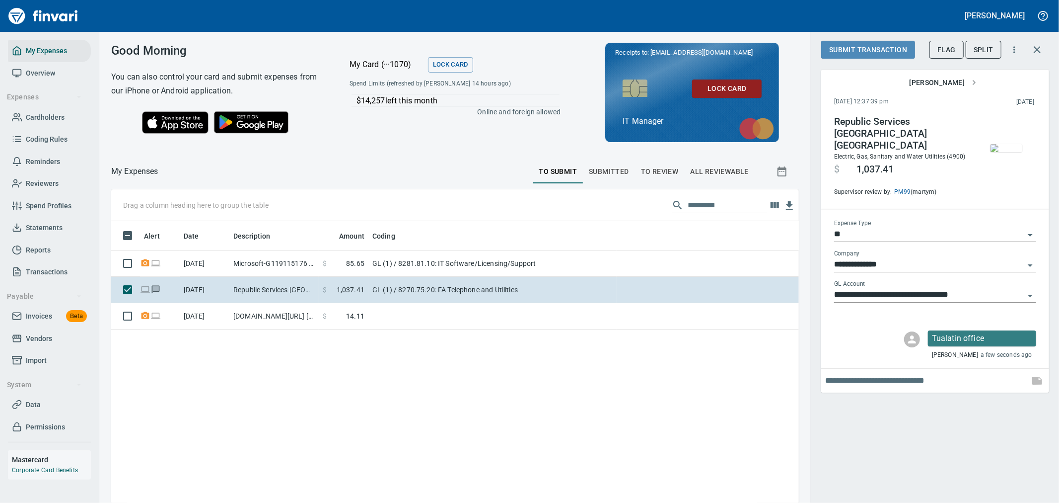
click at [853, 52] on span "Submit Transaction" at bounding box center [868, 50] width 78 height 12
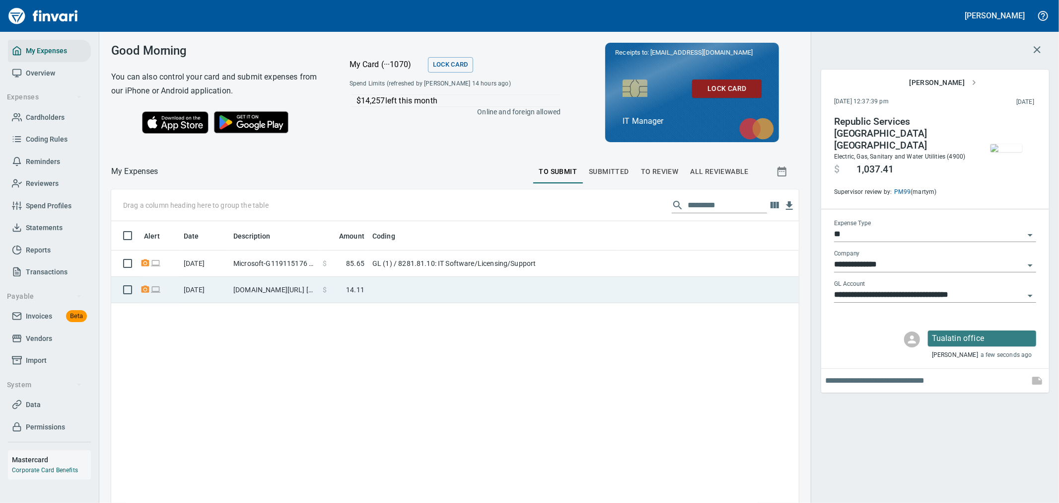
click at [394, 292] on td at bounding box center [492, 290] width 248 height 26
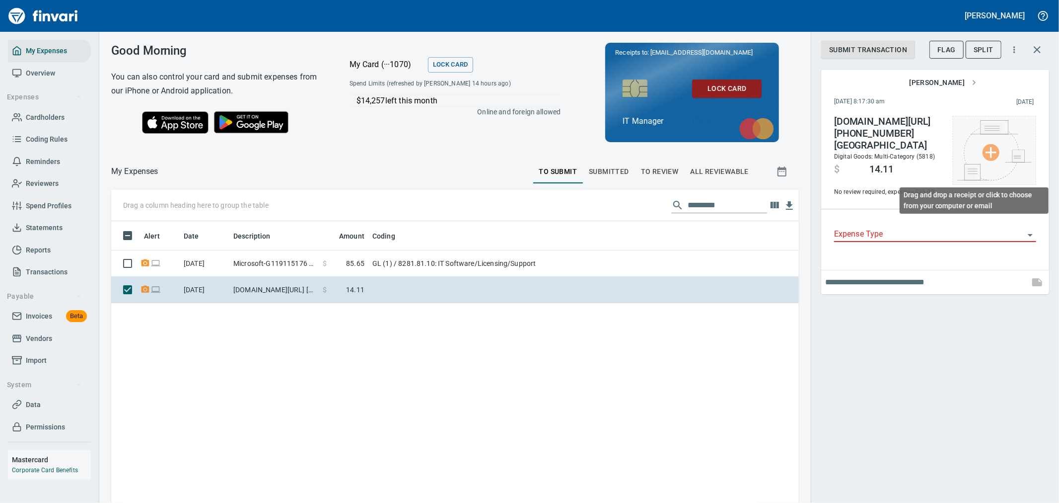
scroll to position [385, 671]
click at [1005, 150] on img at bounding box center [994, 150] width 74 height 60
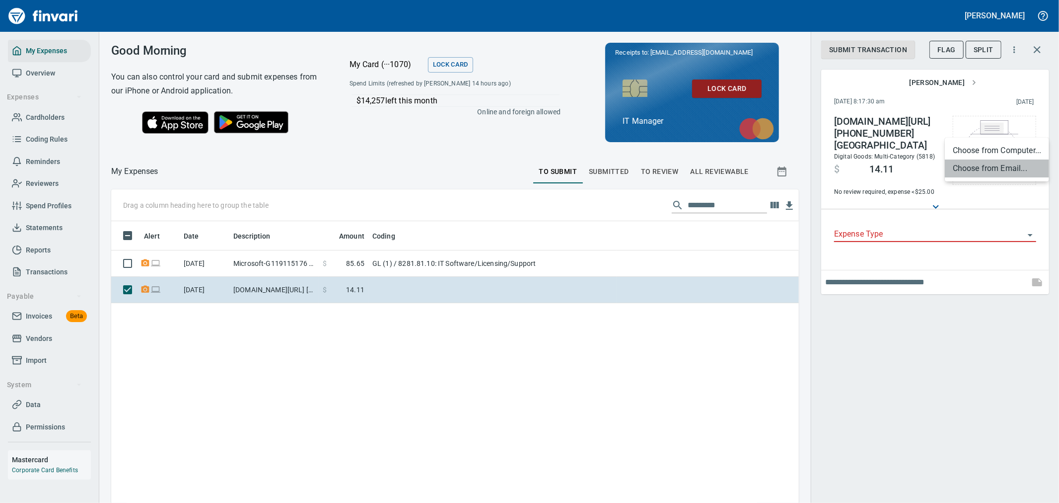
click at [980, 159] on li "Choose from Email..." at bounding box center [997, 168] width 104 height 18
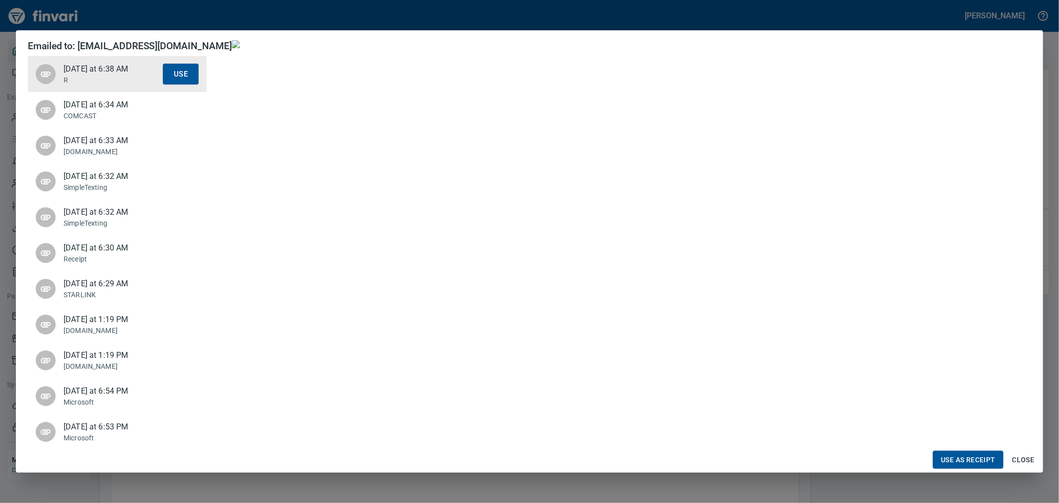
click at [1026, 463] on span "Close" at bounding box center [1024, 459] width 24 height 12
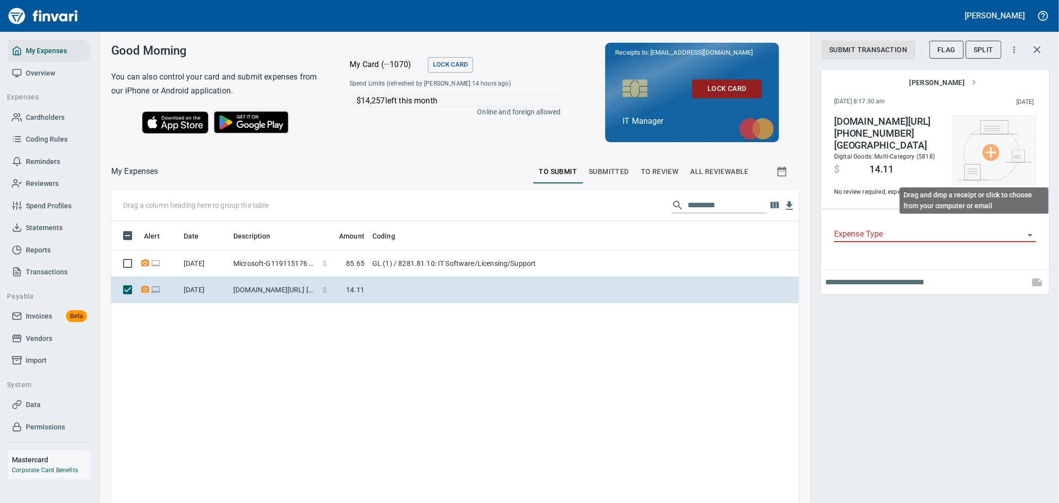
click at [997, 153] on img at bounding box center [994, 150] width 74 height 60
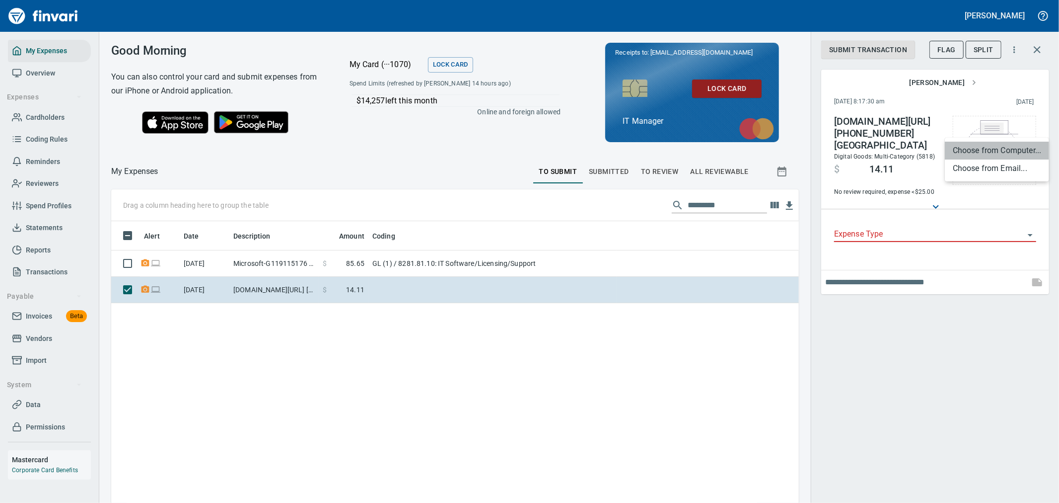
click at [991, 156] on li "Choose from Computer..." at bounding box center [997, 151] width 104 height 18
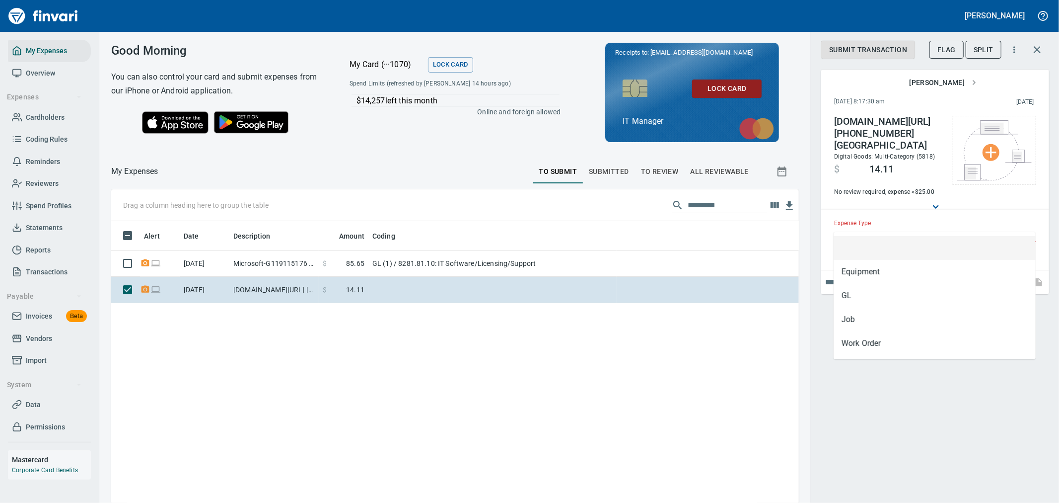
click at [909, 227] on input "Expense Type" at bounding box center [929, 234] width 190 height 14
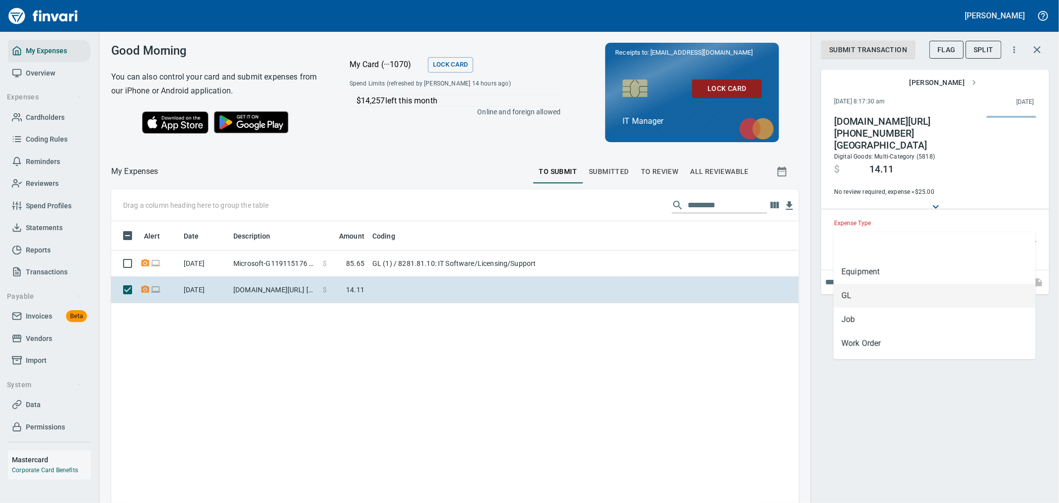
click at [889, 291] on li "GL" at bounding box center [935, 296] width 202 height 24
type input "**"
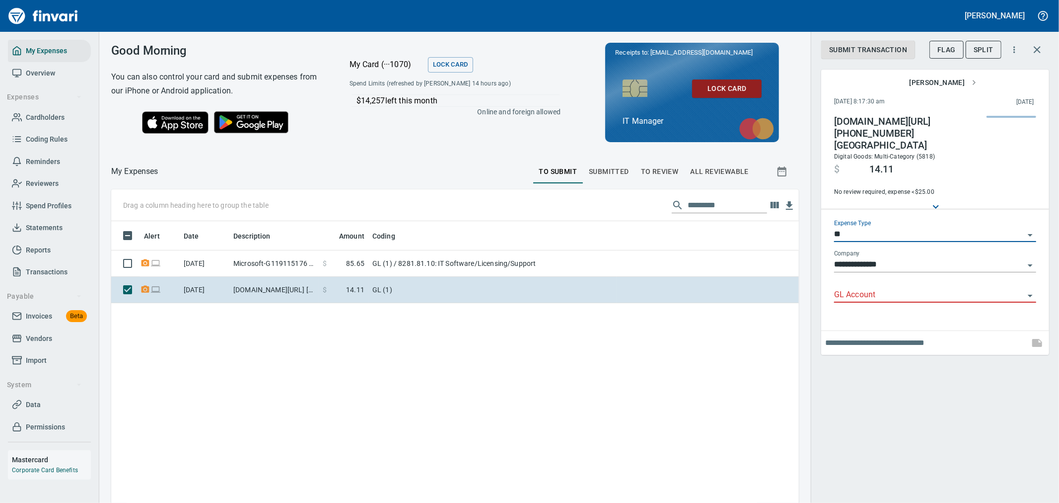
click at [885, 288] on input "GL Account" at bounding box center [929, 295] width 190 height 14
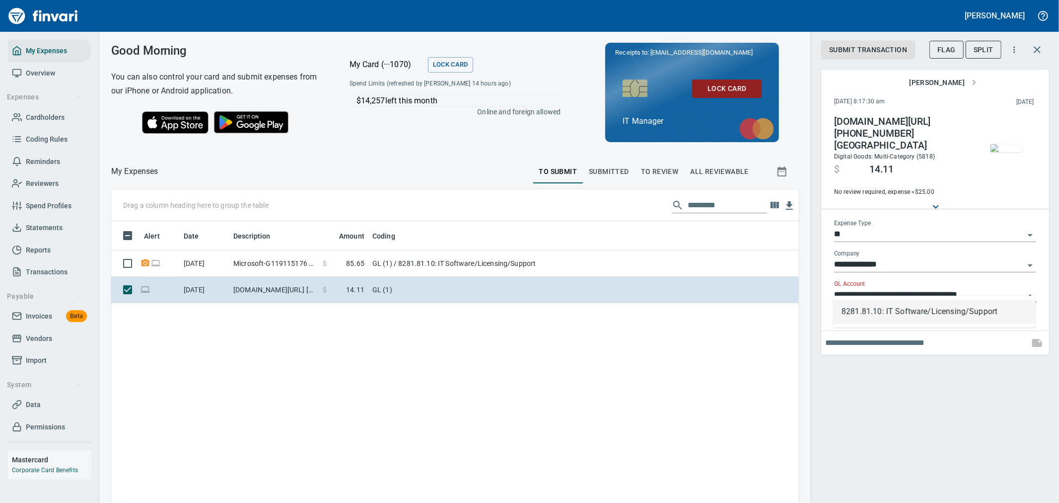
type input "**********"
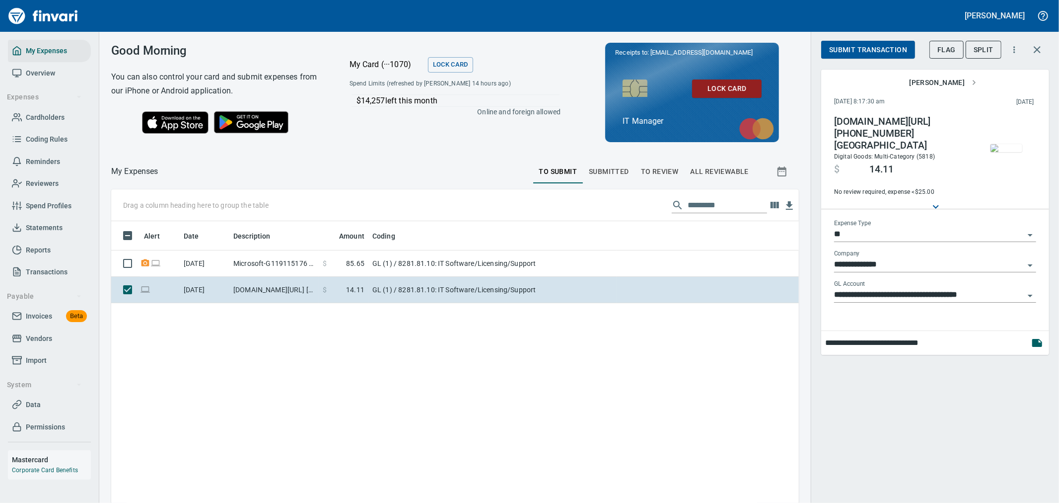
type input "**********"
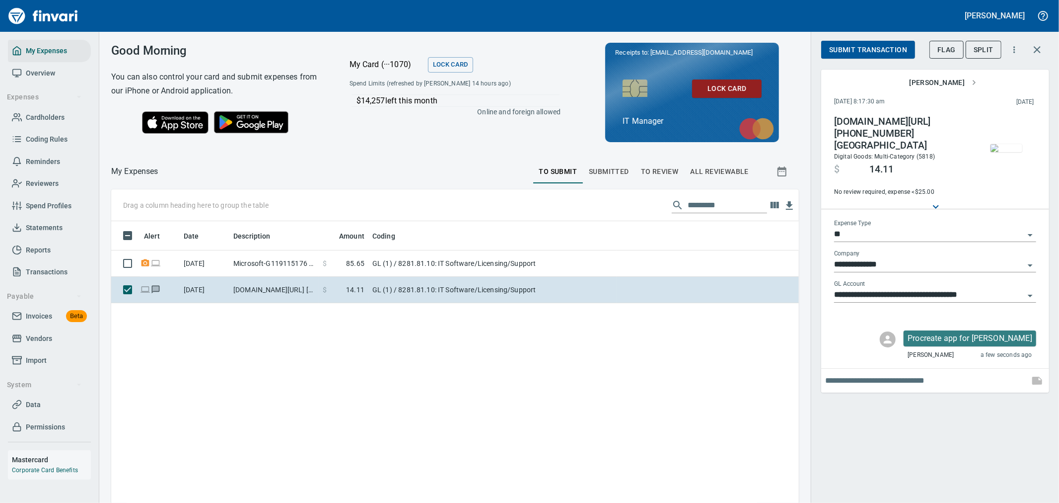
click at [882, 46] on span "Submit Transaction" at bounding box center [868, 50] width 78 height 12
